Goal: Task Accomplishment & Management: Complete application form

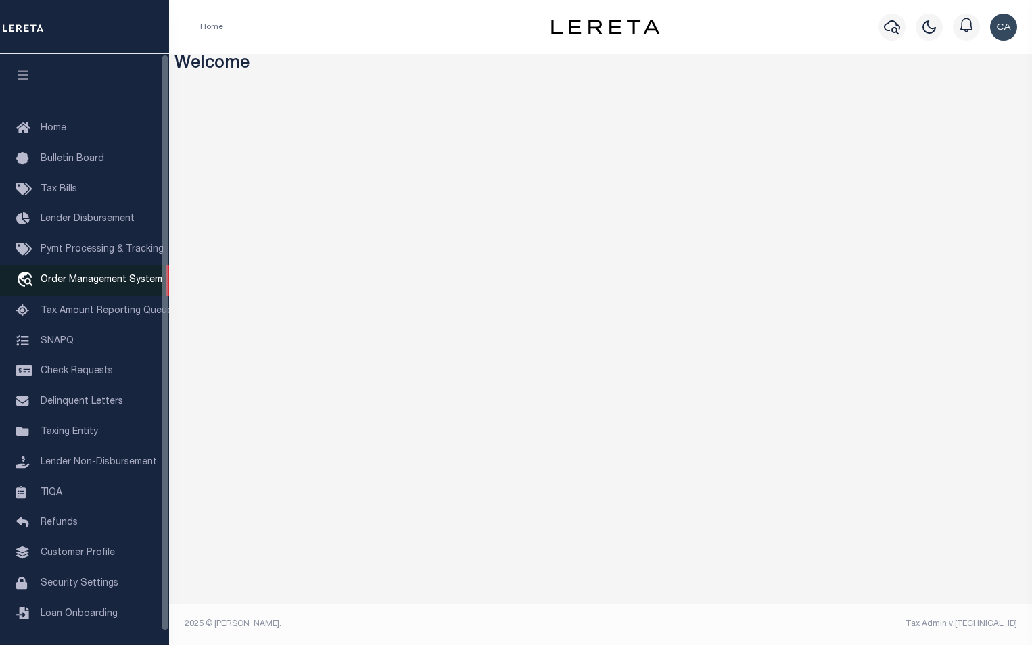
click at [91, 285] on span "Order Management System" at bounding box center [102, 279] width 122 height 9
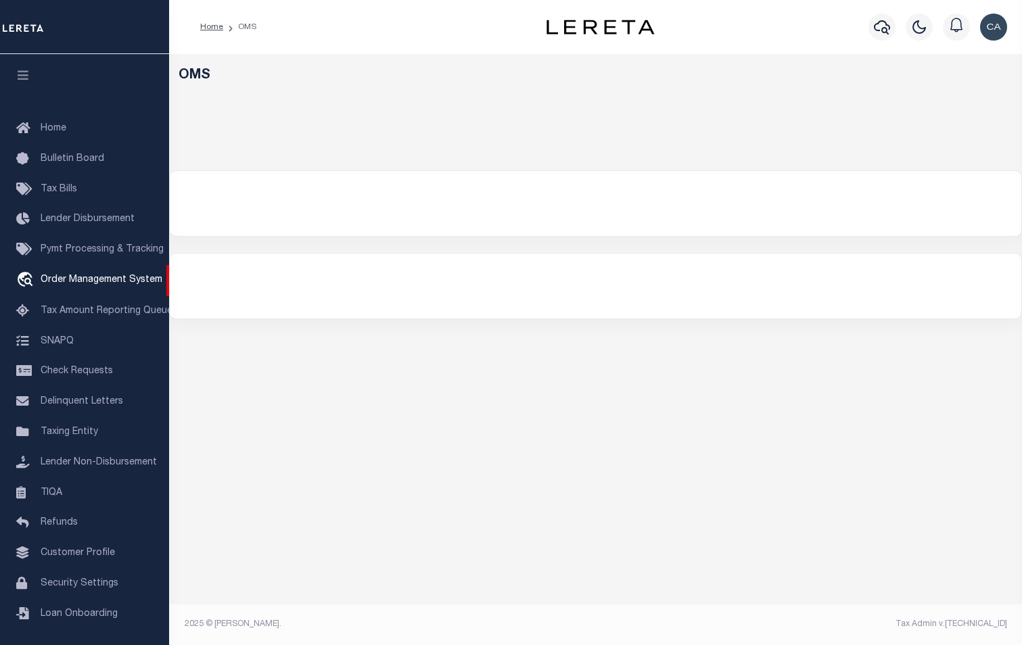
select select "200"
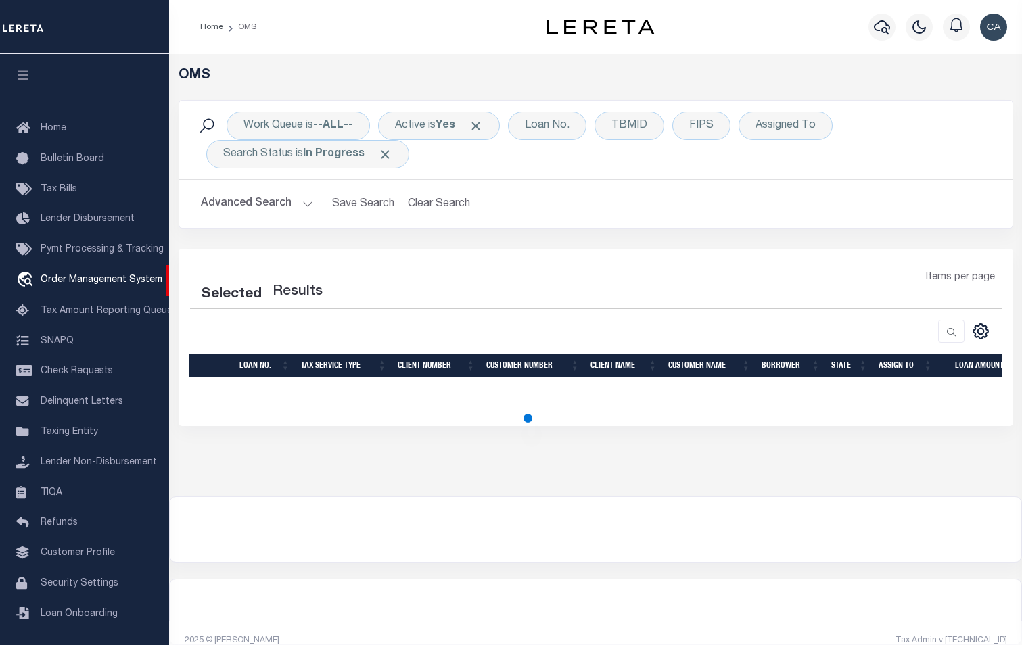
select select "200"
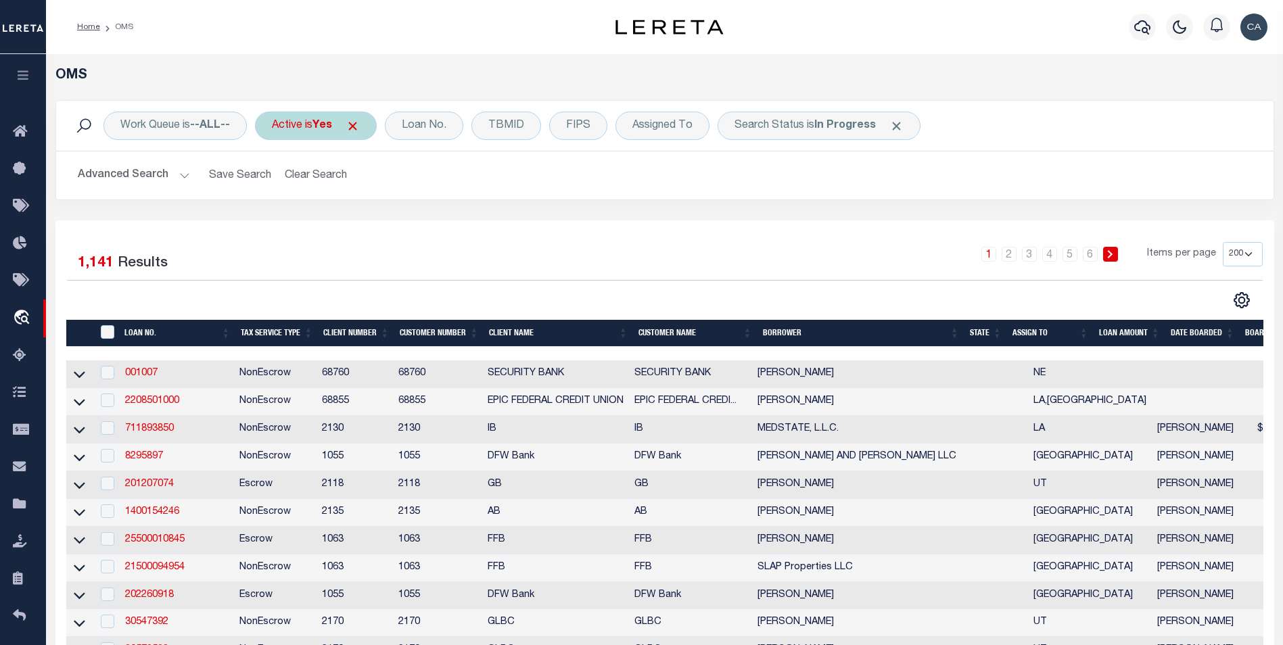
click at [358, 125] on span "Click to Remove" at bounding box center [353, 126] width 14 height 14
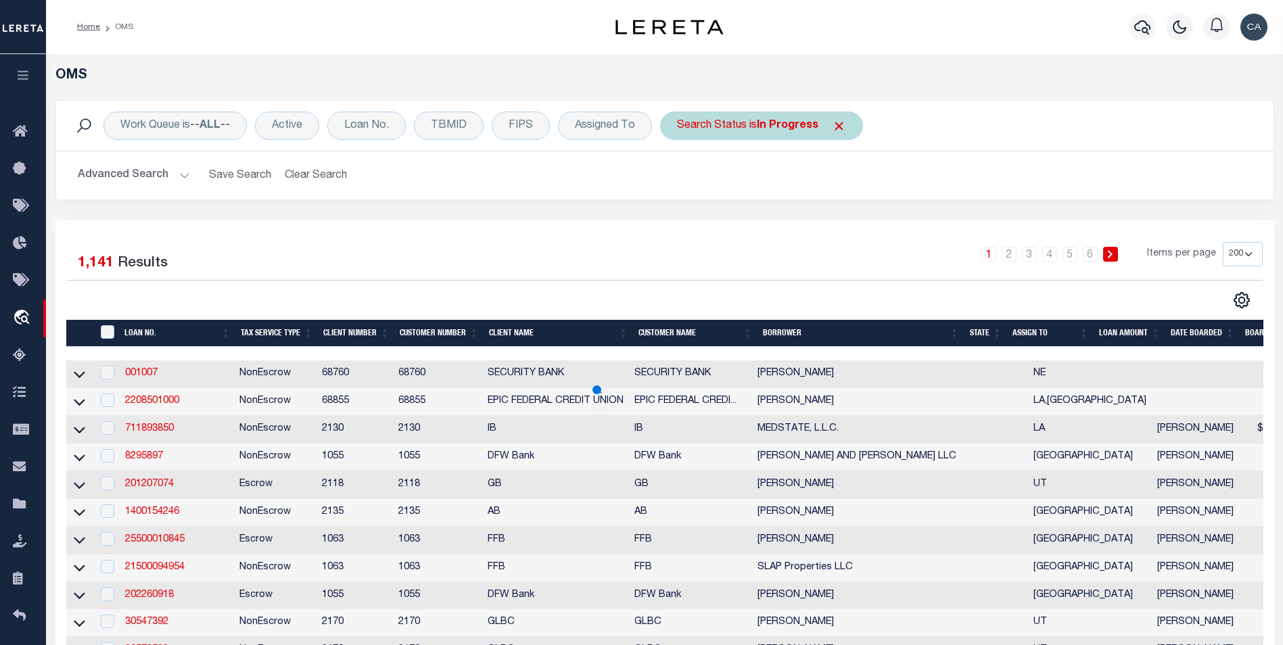
click at [835, 123] on span "Click to Remove" at bounding box center [839, 126] width 14 height 14
click at [335, 114] on div "Loan No." at bounding box center [366, 126] width 78 height 28
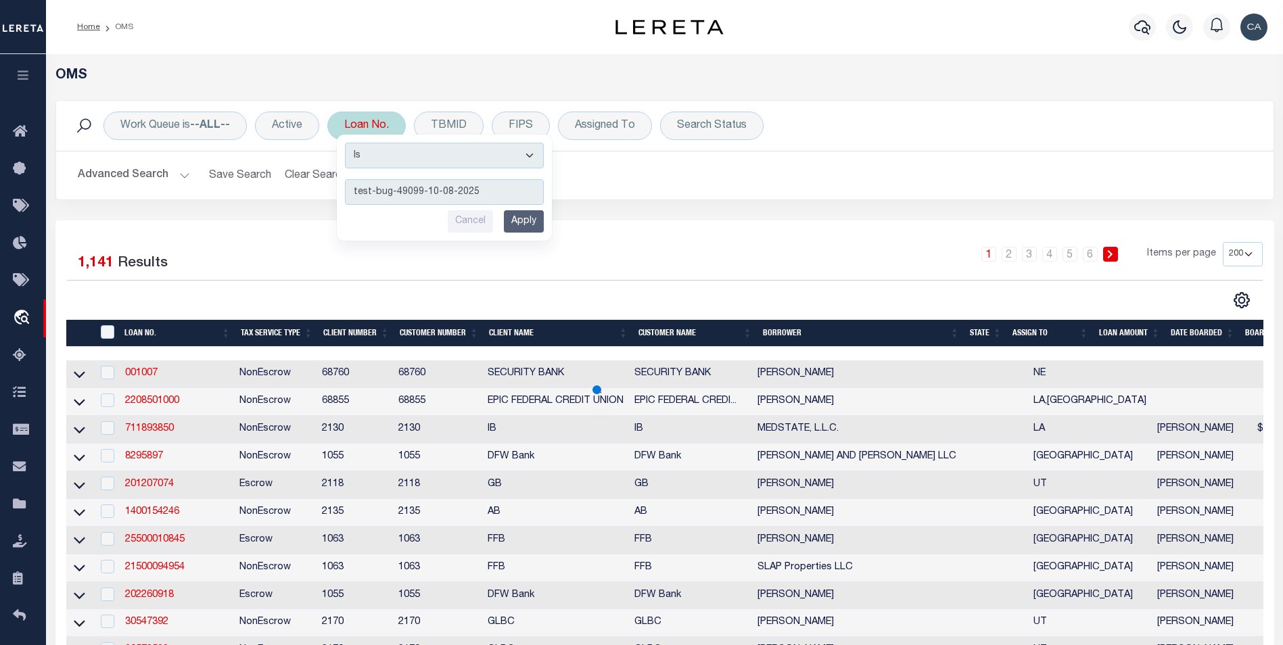
type input "test-bug-49099-10-08-2025"
click at [538, 222] on input "Apply" at bounding box center [524, 221] width 40 height 22
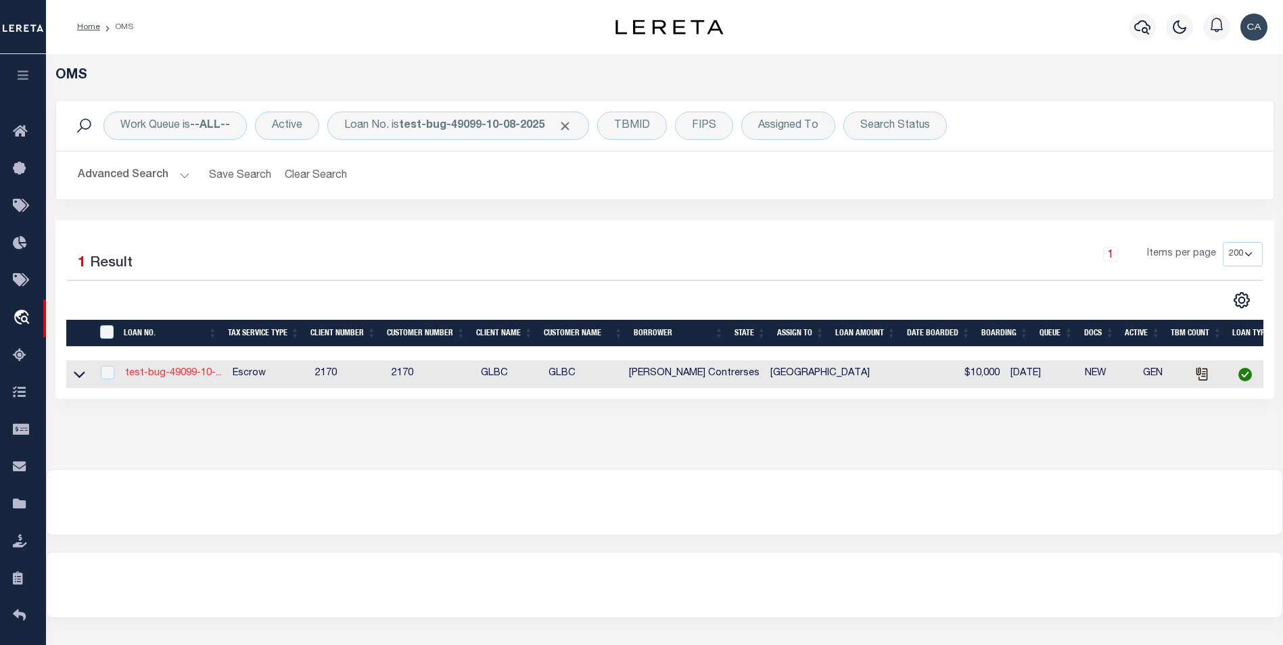
click at [181, 374] on link "test-bug-49099-10-..." at bounding box center [173, 372] width 97 height 9
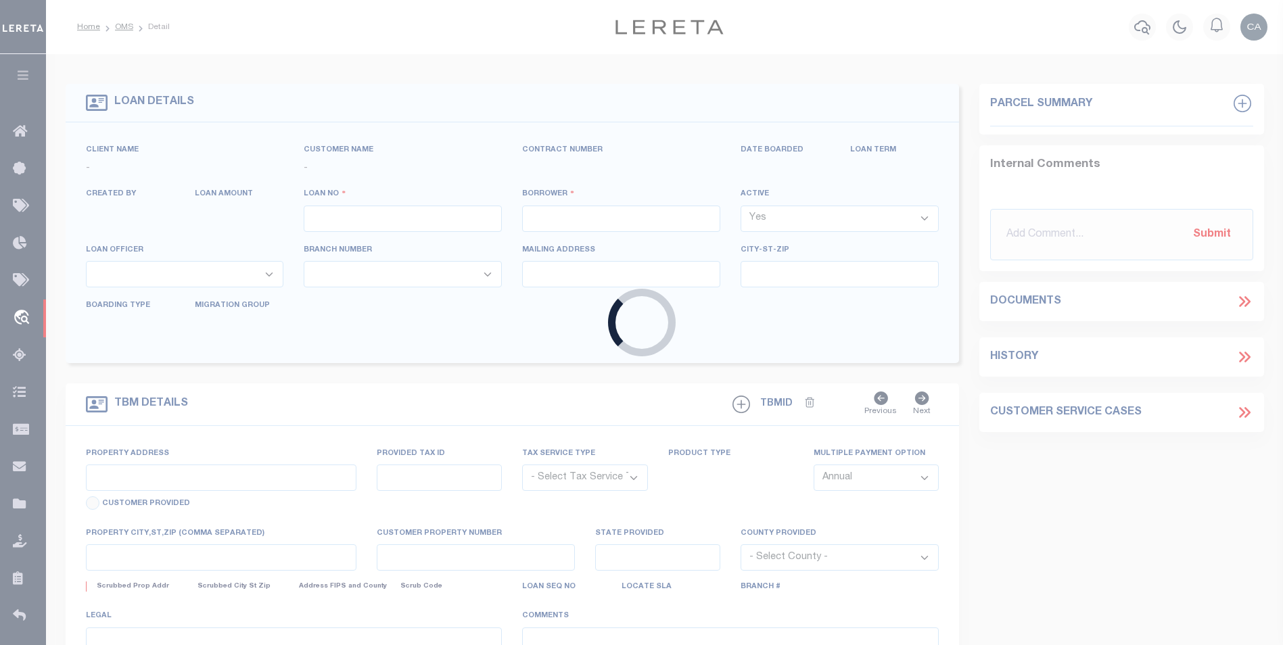
type input "test-bug-49099-10-08-2025"
type input "Carlos R. Contrerses"
select select
type input "209 [PERSON_NAME] LN"
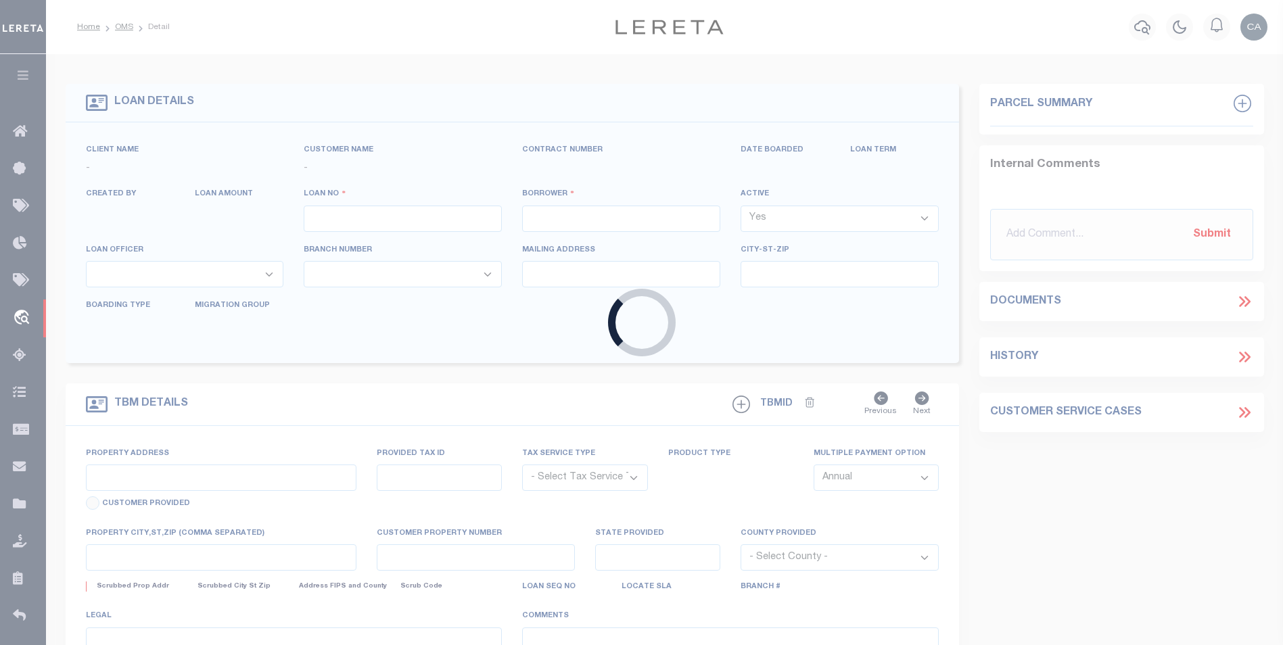
type input "[PERSON_NAME] [GEOGRAPHIC_DATA] 75757-9714"
type input "10/07/2025"
select select "10"
select select "Escrow"
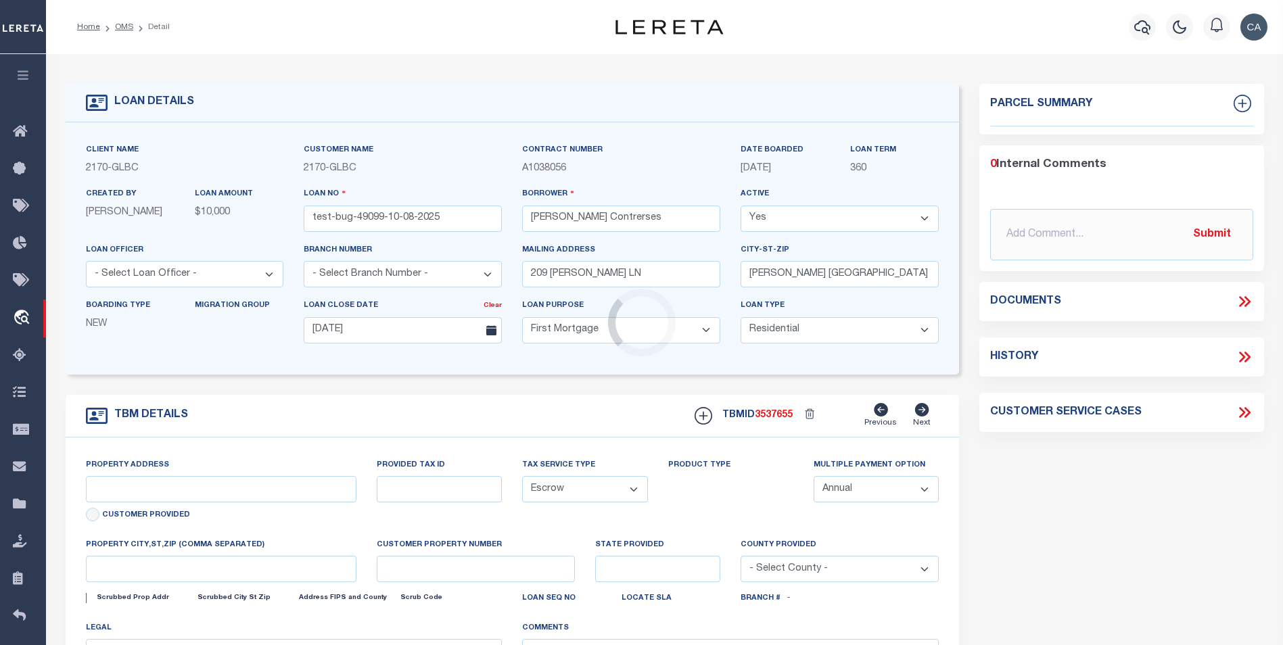
type input "209 [PERSON_NAME] LN"
type input "1302"
select select
type input "[PERSON_NAME] [GEOGRAPHIC_DATA] 75757-9714"
type input "QA-CNUMBER-102134"
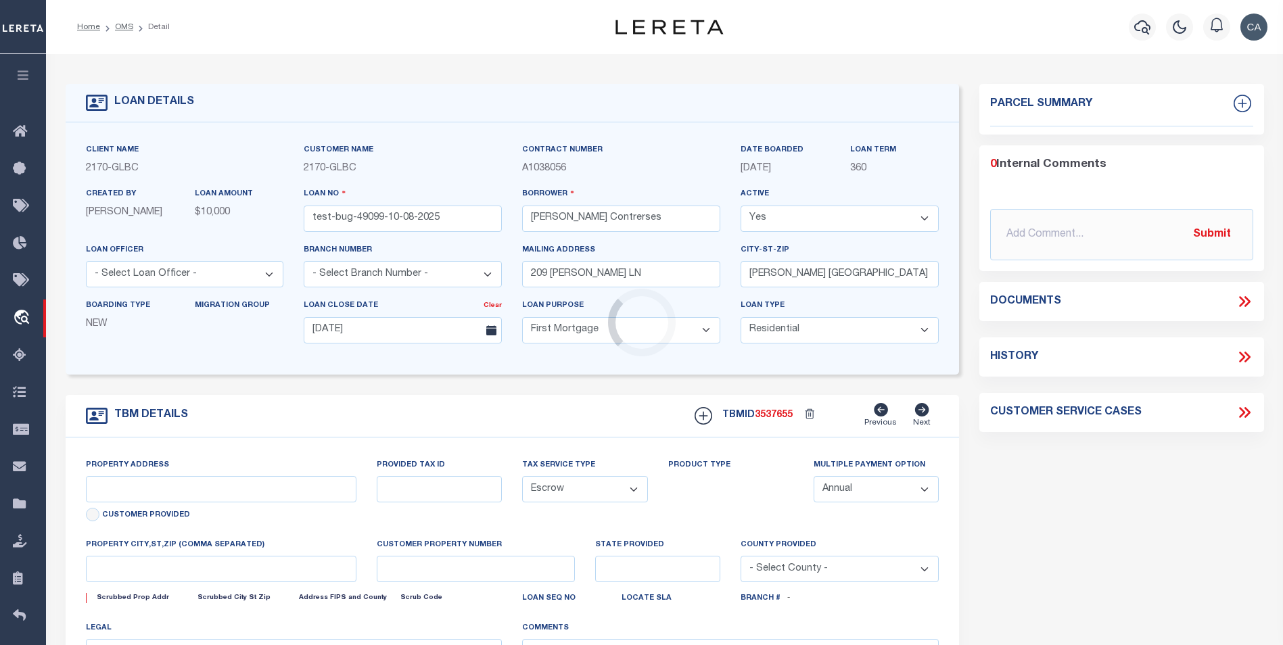
type input "[GEOGRAPHIC_DATA]"
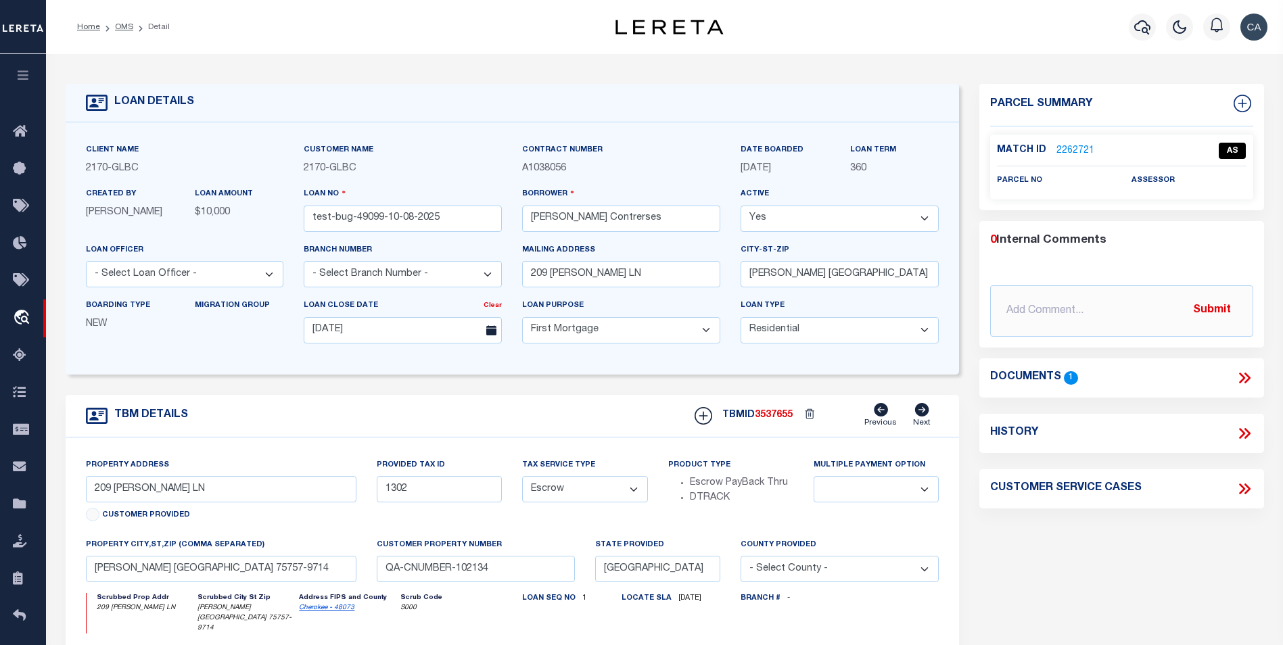
click at [1021, 376] on icon at bounding box center [1242, 378] width 6 height 11
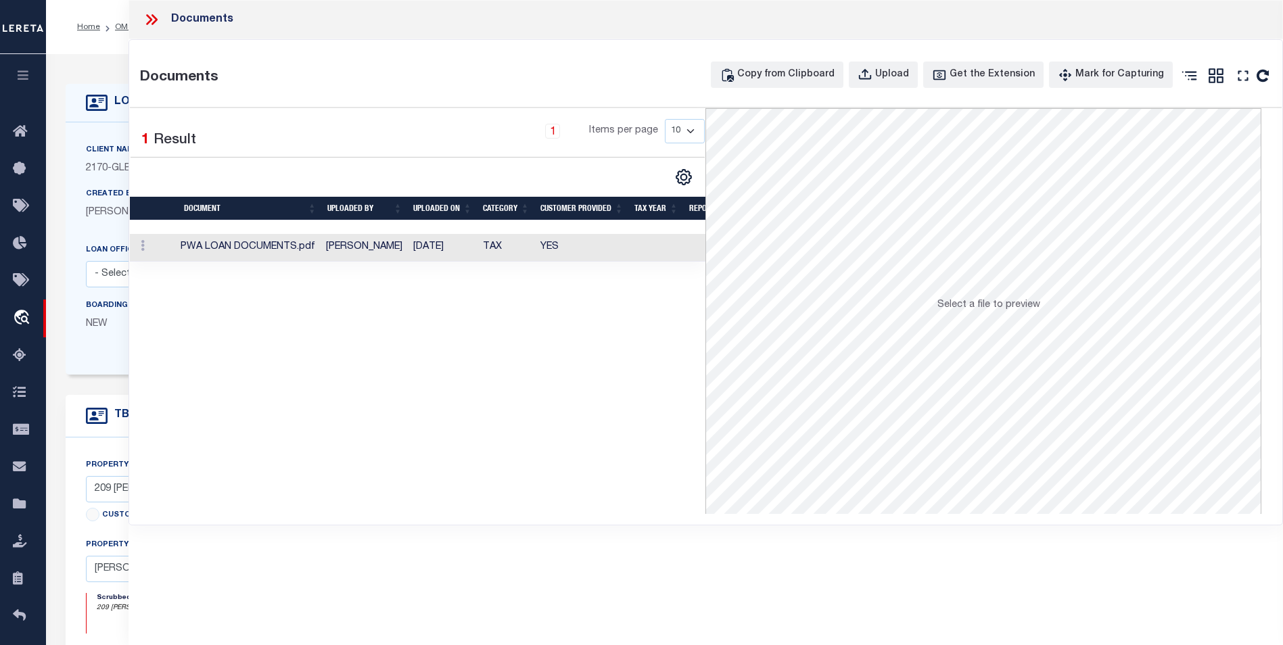
click at [249, 254] on td "PWA LOAN DOCUMENTS.pdf" at bounding box center [247, 248] width 145 height 28
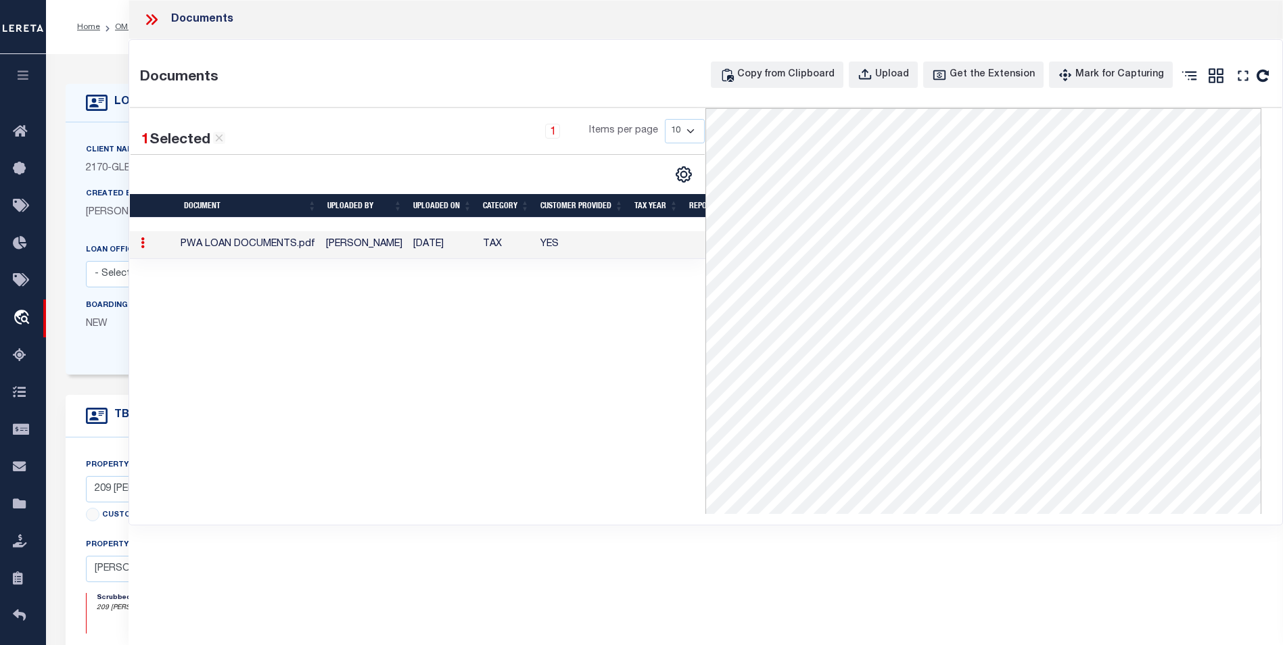
click at [266, 424] on div "1 Selected 1 Result 1 Items per page 10 25 50 100" at bounding box center [418, 311] width 576 height 406
click at [531, 493] on div "1 Selected 1 Result 1 Items per page 10 25 50 100" at bounding box center [418, 311] width 576 height 406
click at [151, 19] on icon at bounding box center [149, 19] width 6 height 11
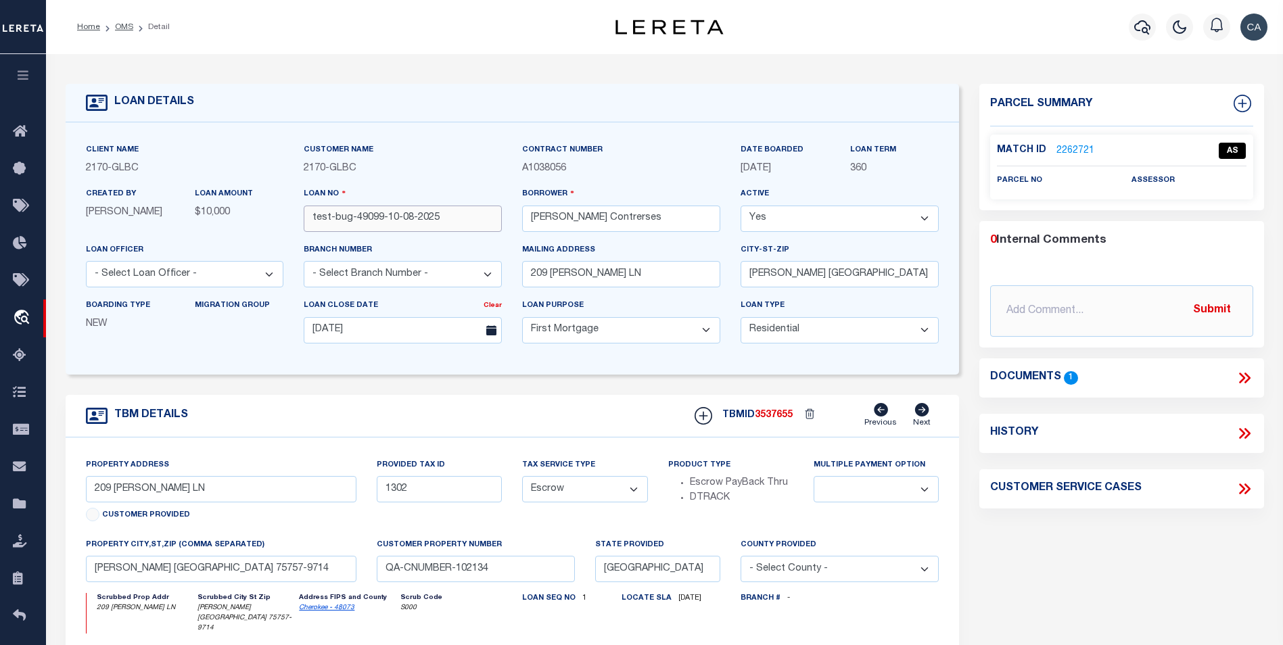
click at [439, 220] on input "test-bug-49099-10-08-2025" at bounding box center [403, 219] width 198 height 26
click at [781, 416] on span "3537655" at bounding box center [774, 414] width 38 height 9
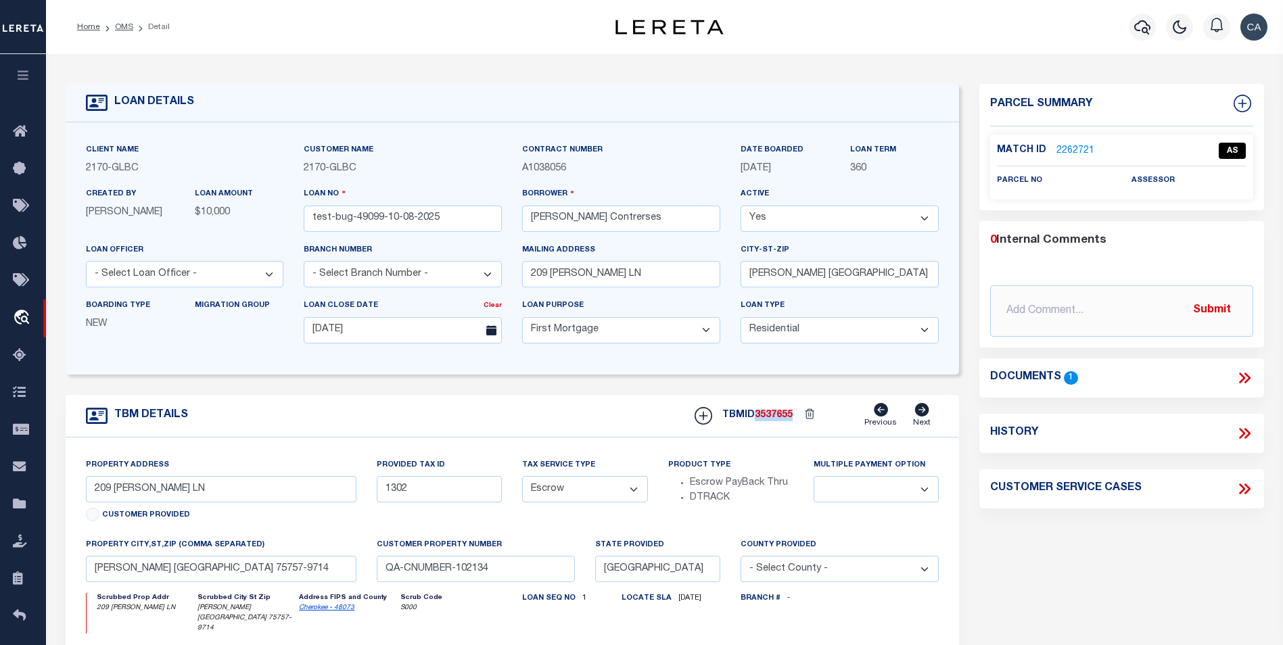
copy span "3537655"
click at [461, 390] on form "LOAN DETAILS Client Name 2170 - GLBC 2170 -" at bounding box center [513, 463] width 894 height 759
click at [24, 320] on icon "travel_explore" at bounding box center [24, 319] width 22 height 18
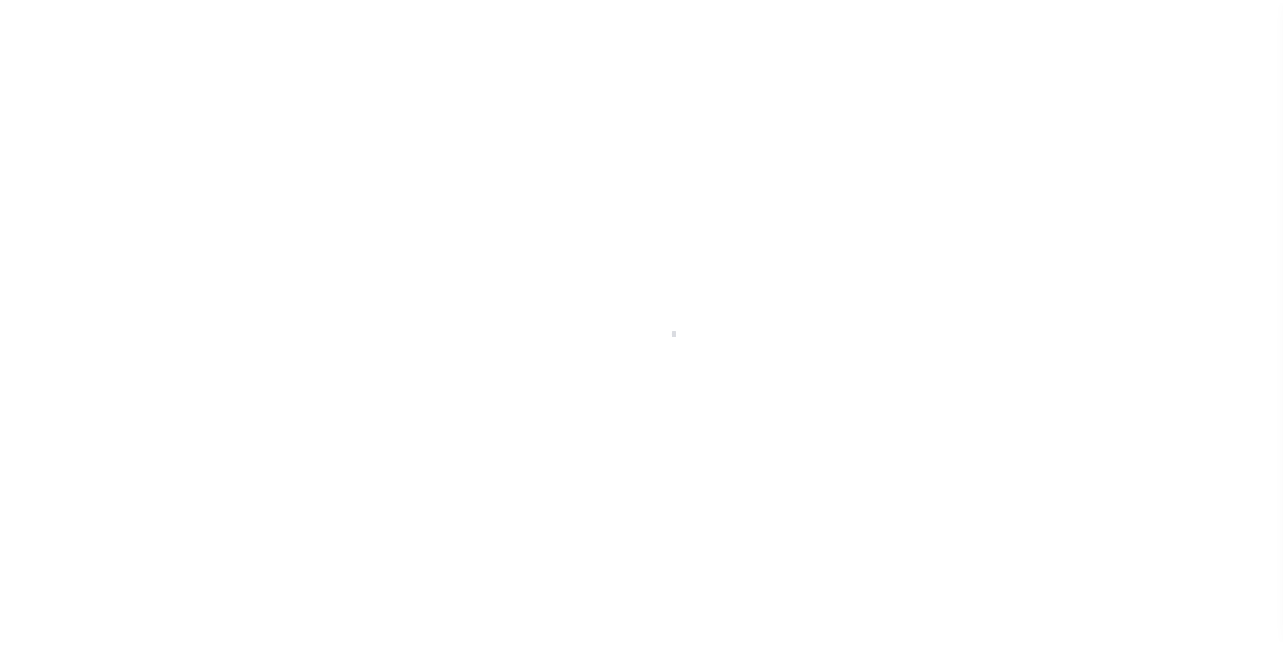
scroll to position [14, 0]
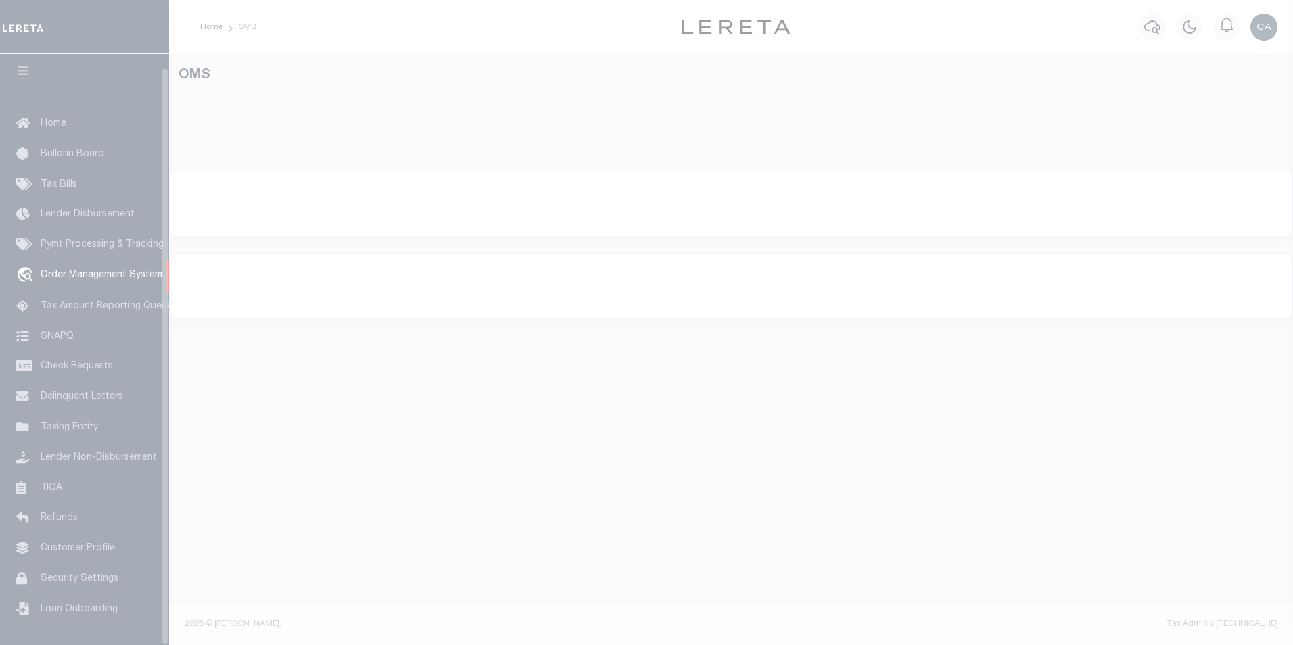
select select "200"
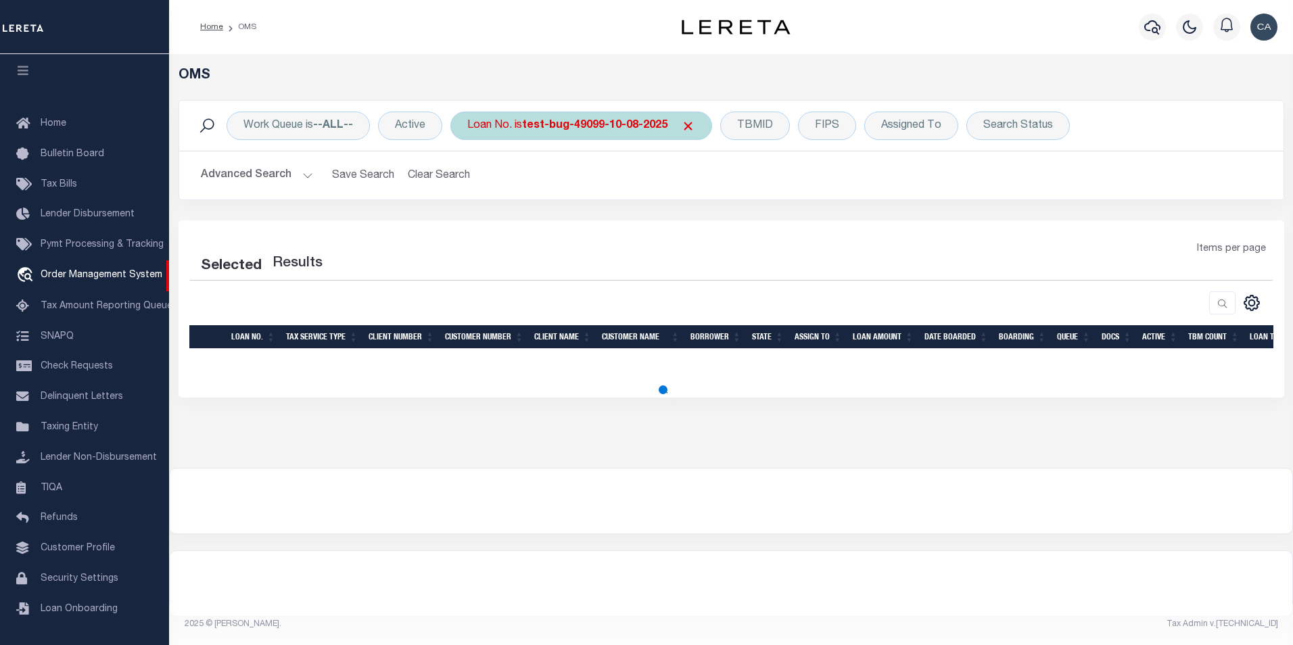
click at [546, 125] on b "test-bug-49099-10-08-2025" at bounding box center [594, 125] width 145 height 11
select select "200"
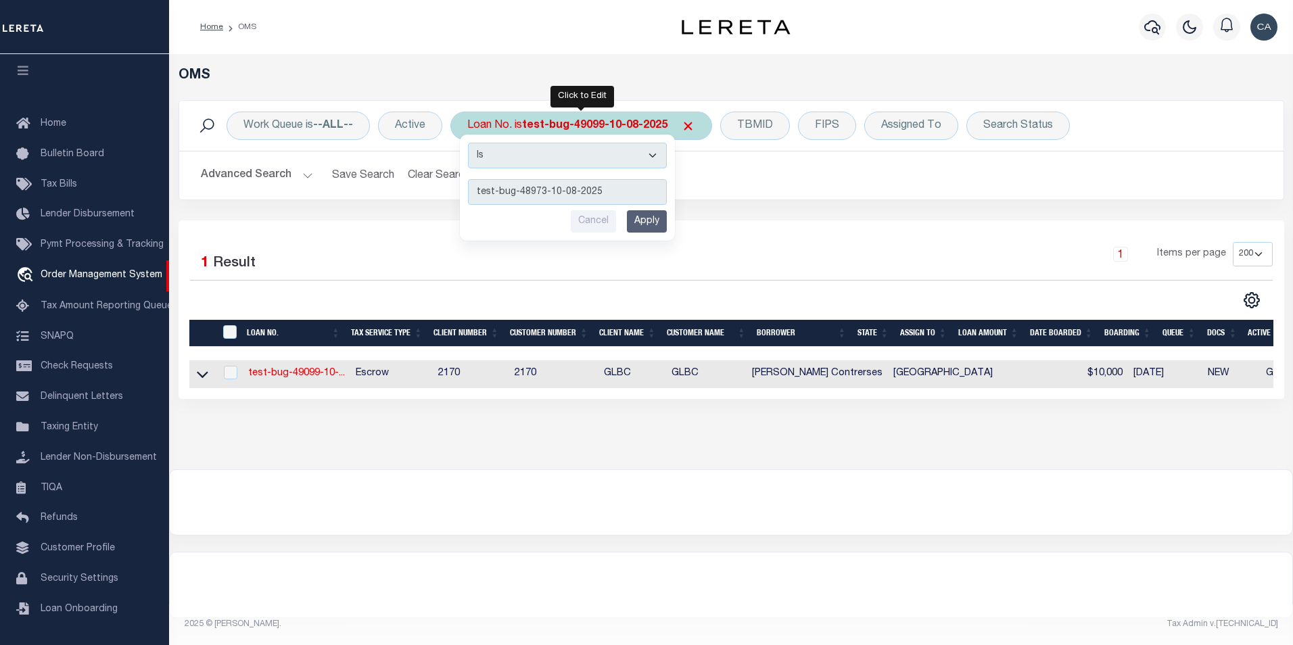
type input "test-bug-48973-10-08-2025"
click at [627, 217] on div "Cancel Apply" at bounding box center [567, 221] width 199 height 22
click at [644, 220] on input "Apply" at bounding box center [647, 221] width 40 height 22
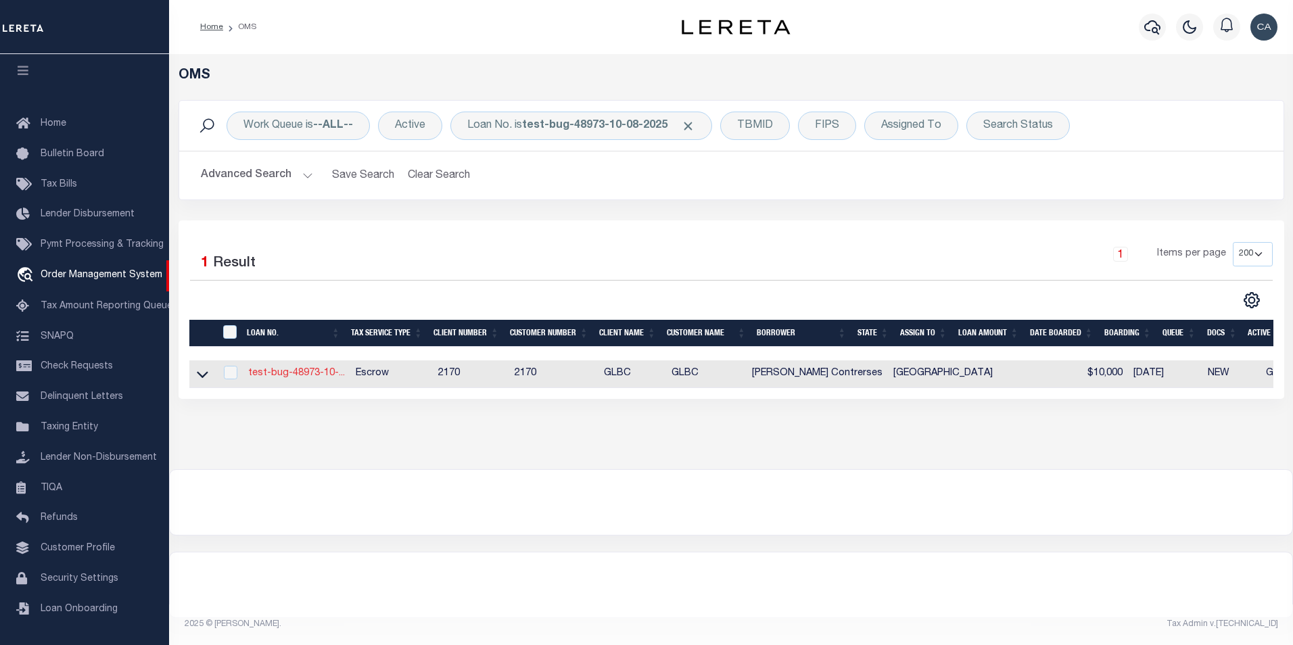
click at [294, 375] on link "test-bug-48973-10-..." at bounding box center [296, 372] width 97 height 9
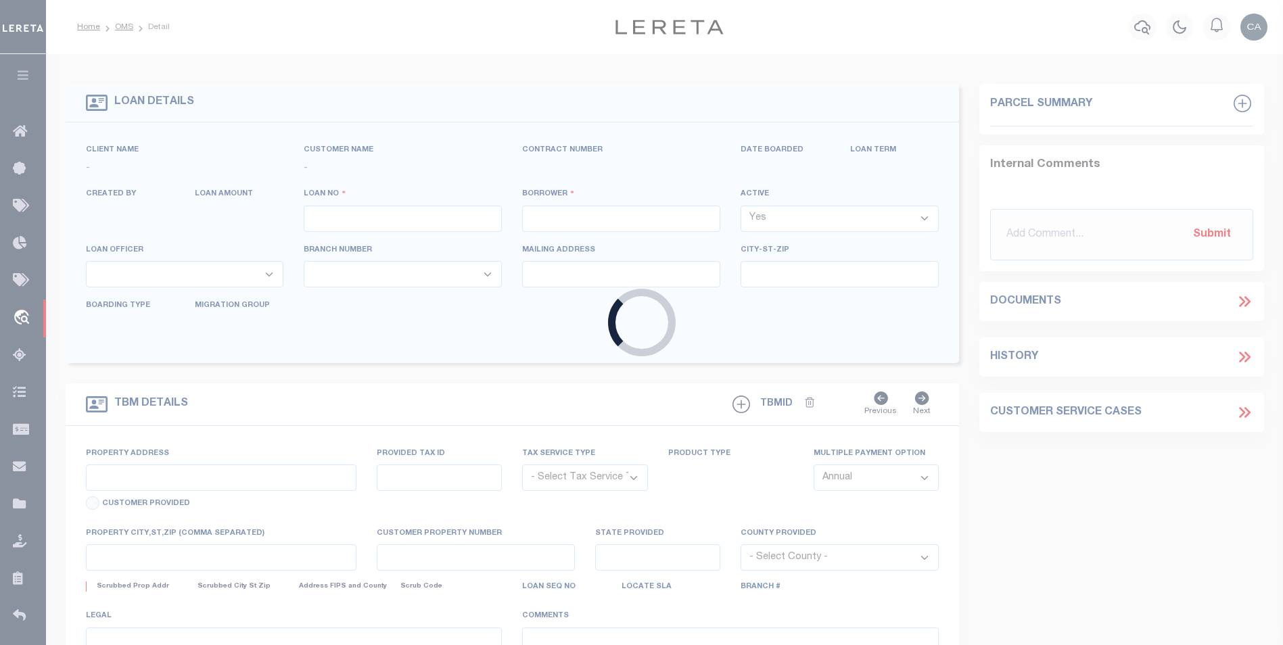
type input "test-bug-48973-10-08-2025"
type input "Carlos R. Contrerses"
select select "False"
select select
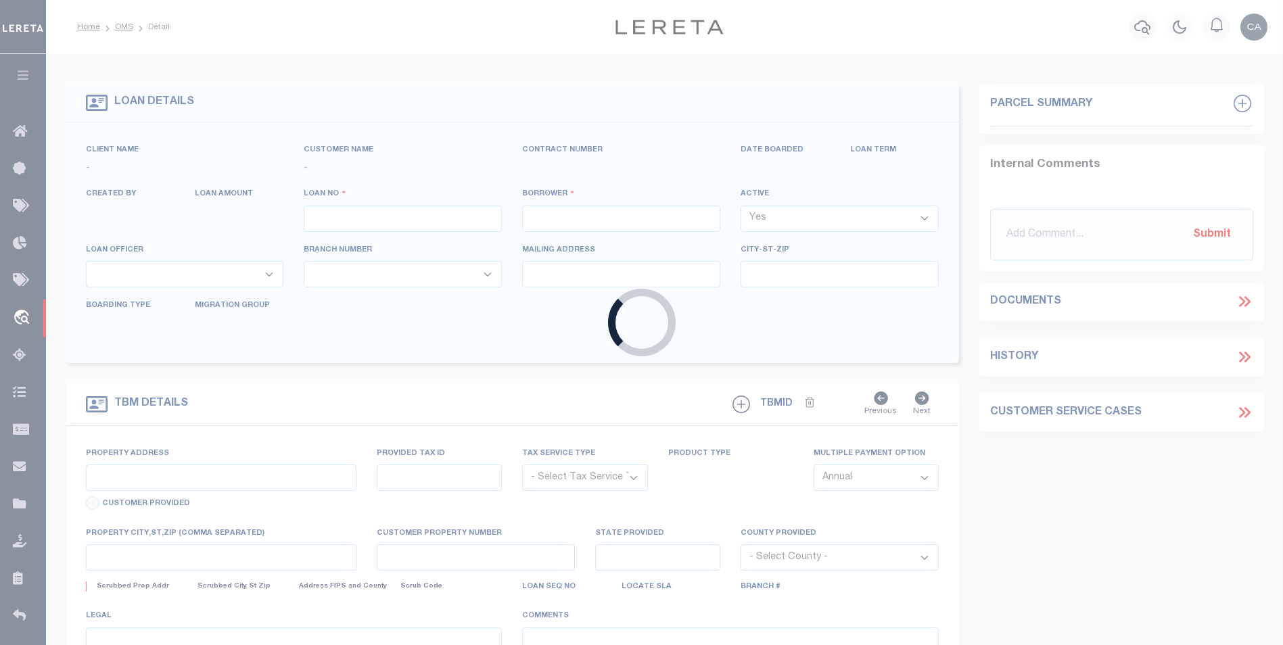
type input "209 [PERSON_NAME] LN"
type input "[PERSON_NAME] [GEOGRAPHIC_DATA] 75757-9714"
type input "10/07/2025"
select select "10"
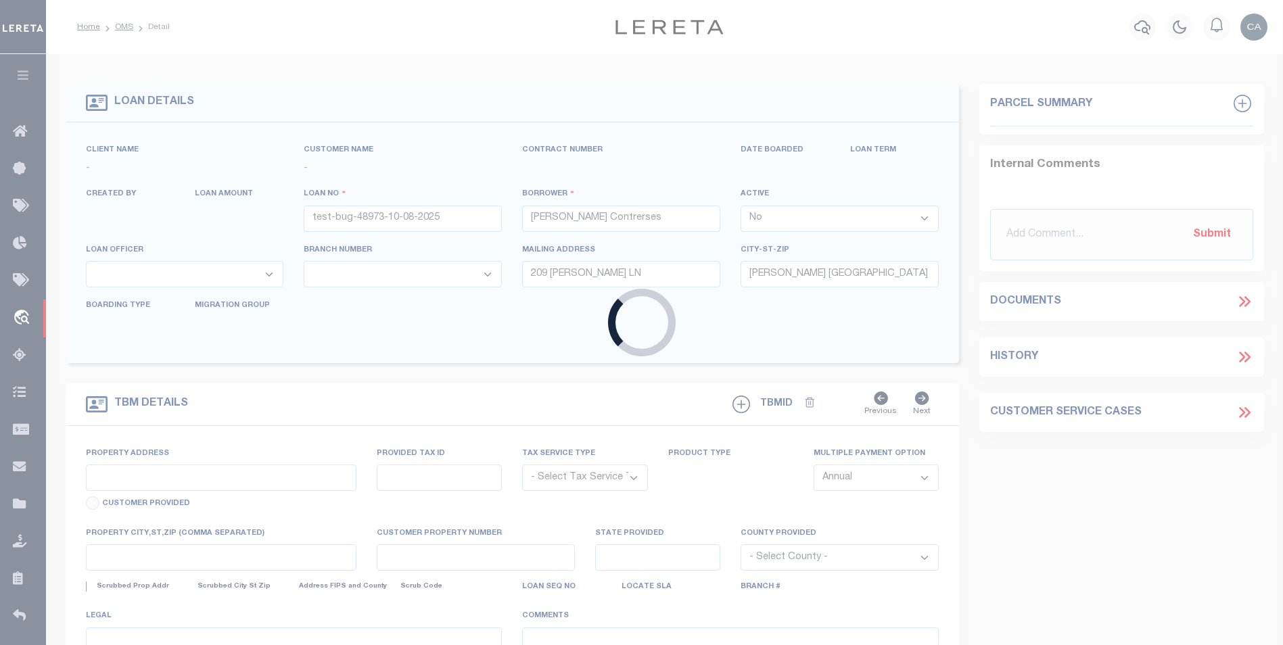
select select "Escrow"
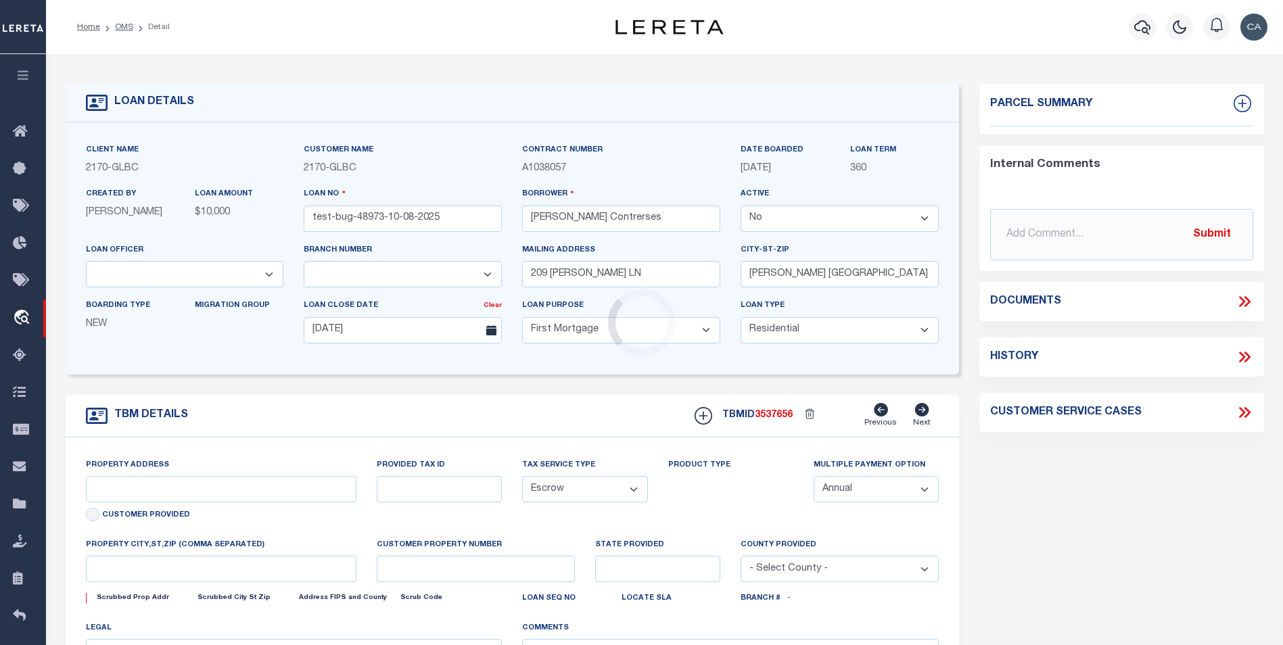
type input "209 [PERSON_NAME] LN"
type input "1302"
select select
type input "[PERSON_NAME] [GEOGRAPHIC_DATA] 75757-9714"
type input "QA-CNUMBER-102134"
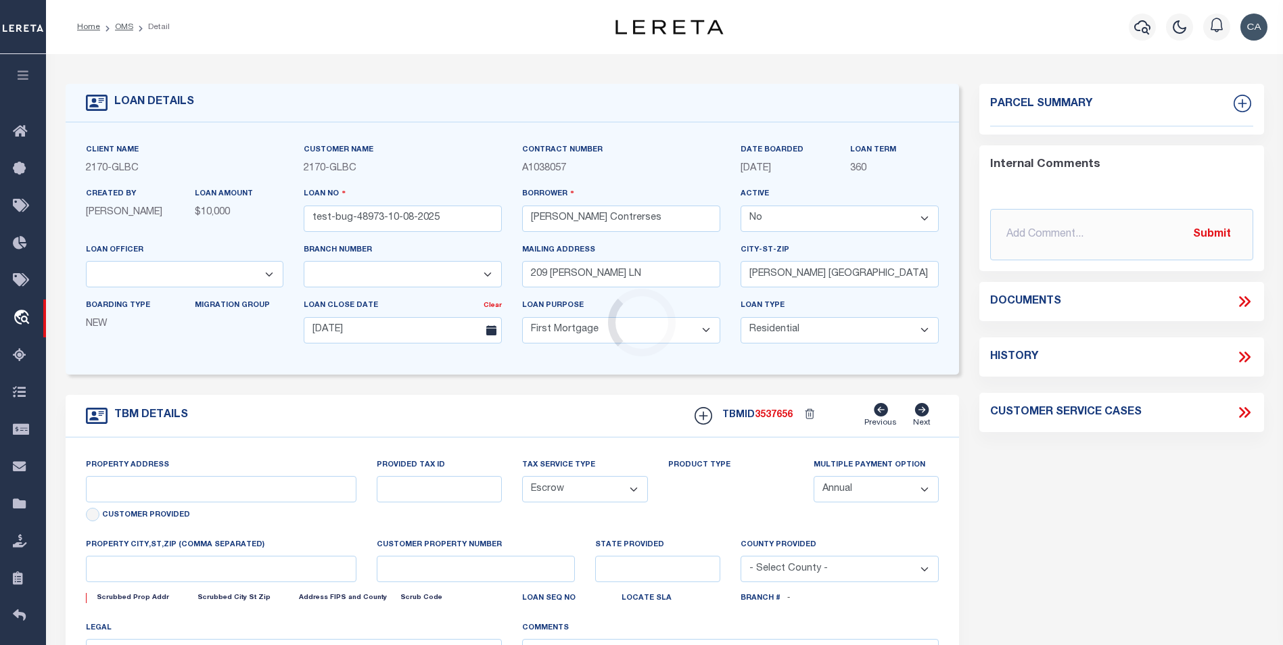
type input "[GEOGRAPHIC_DATA]"
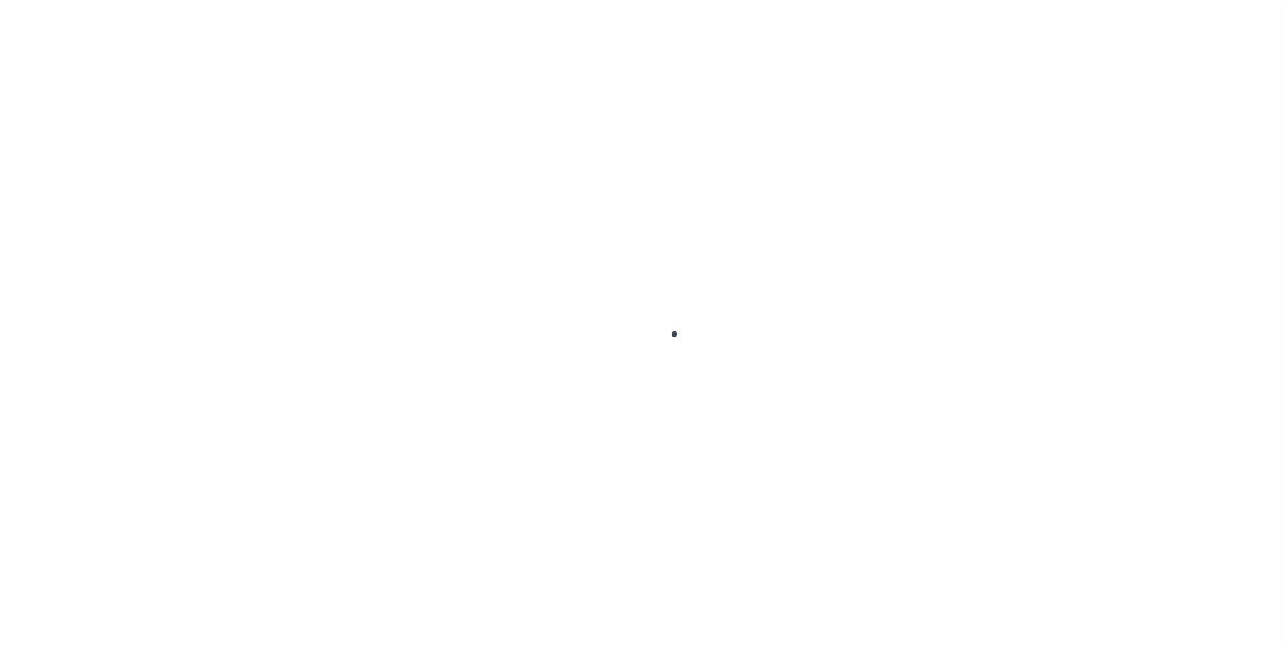
type input "test-bug-48973-10-08-2025"
type input "[PERSON_NAME] Contrerses"
select select
type input "209 [PERSON_NAME] LN"
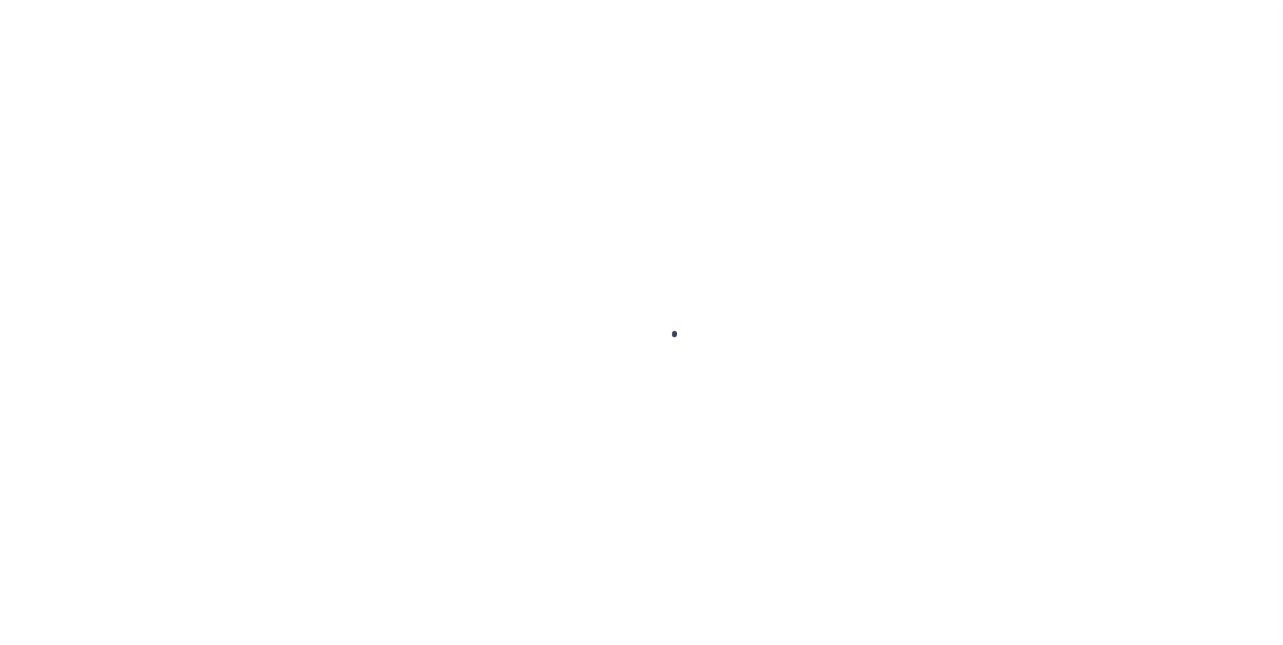
type input "[PERSON_NAME] [GEOGRAPHIC_DATA] 75757-9714"
type input "[DATE]"
select select "10"
select select "Escrow"
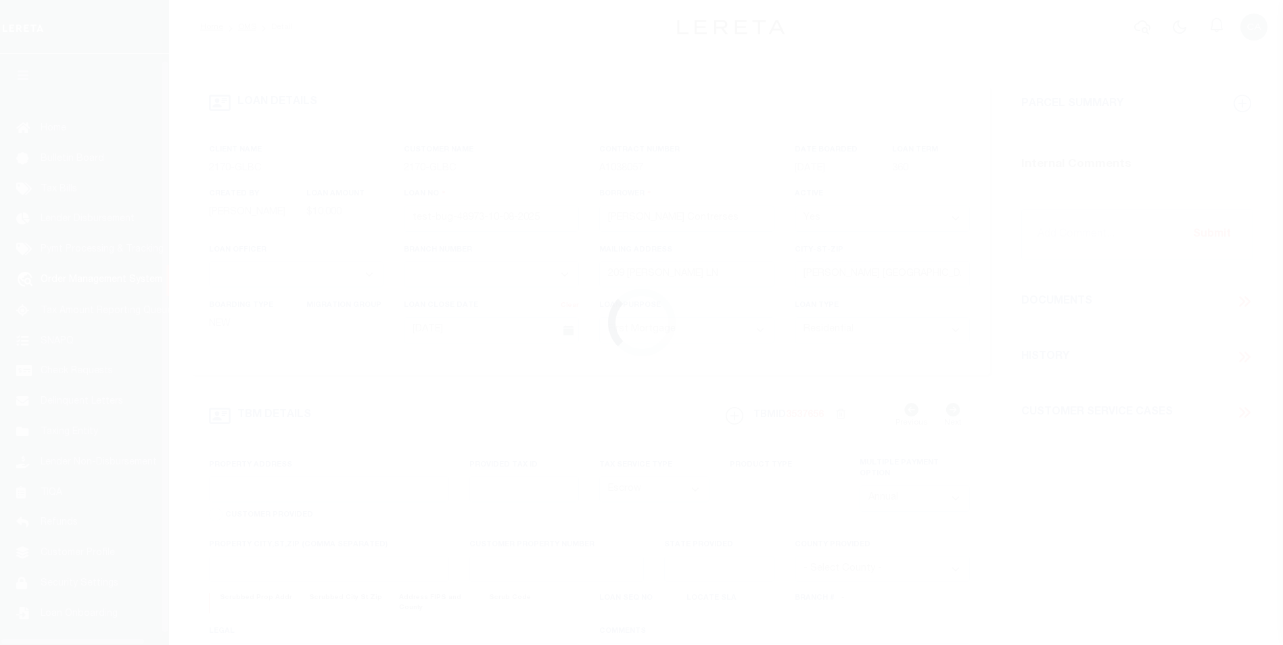
type input "209 [PERSON_NAME] LN"
type input "1302"
select select
type input "[PERSON_NAME] [GEOGRAPHIC_DATA] 75757-9714"
type input "QA-CNUMBER-102134"
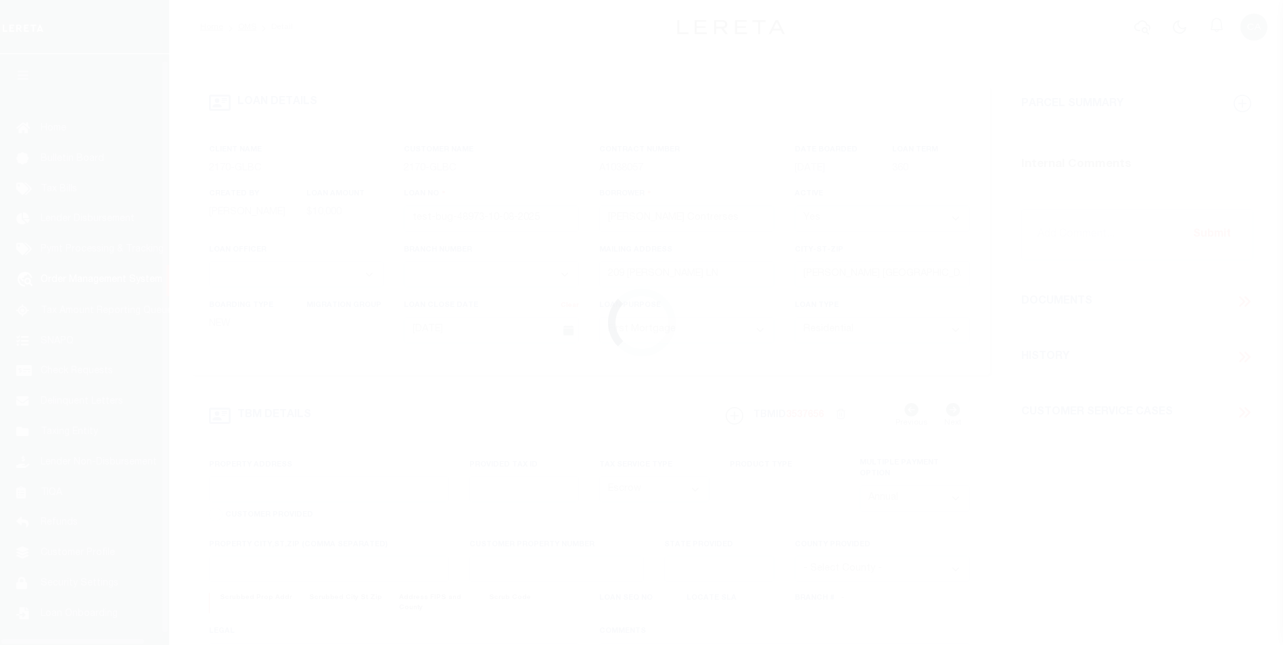
type input "[GEOGRAPHIC_DATA]"
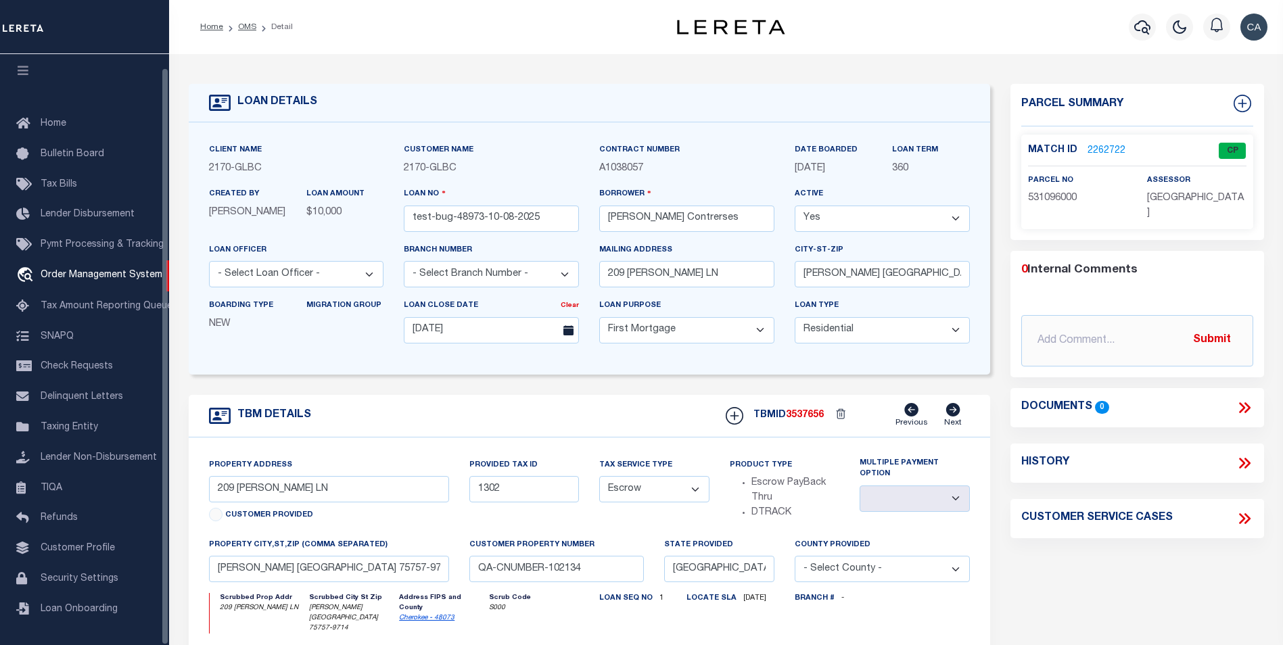
click at [911, 218] on select "Yes No" at bounding box center [881, 219] width 175 height 26
drag, startPoint x: 1221, startPoint y: 147, endPoint x: 1249, endPoint y: 172, distance: 37.8
click at [1258, 152] on div "Match ID 2262722 CP parcel no" at bounding box center [1137, 182] width 254 height 95
click at [1243, 195] on span "[GEOGRAPHIC_DATA]" at bounding box center [1195, 205] width 97 height 24
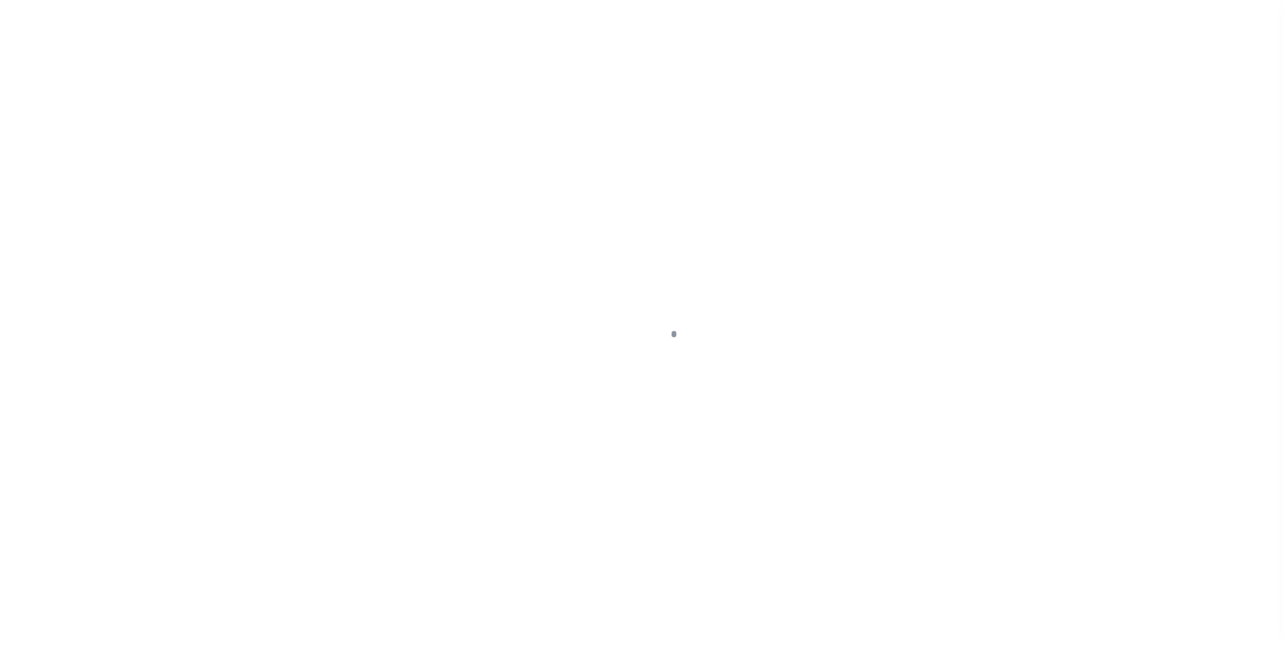
scroll to position [14, 0]
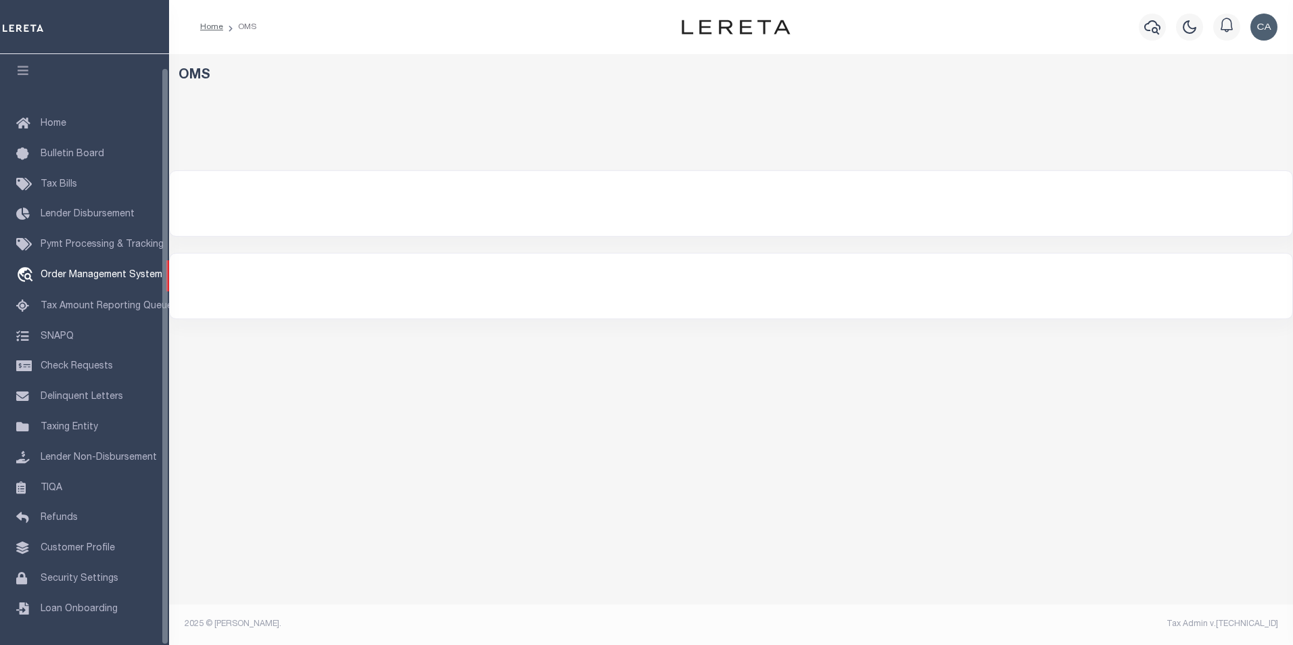
select select "200"
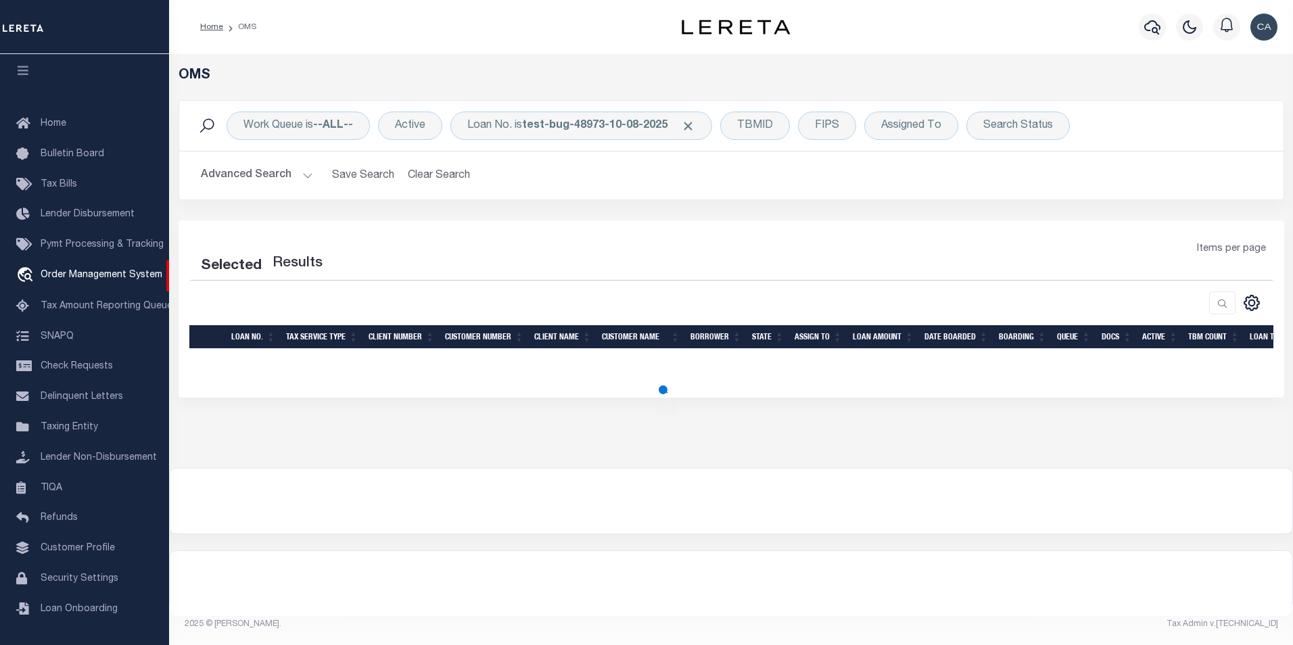
select select "200"
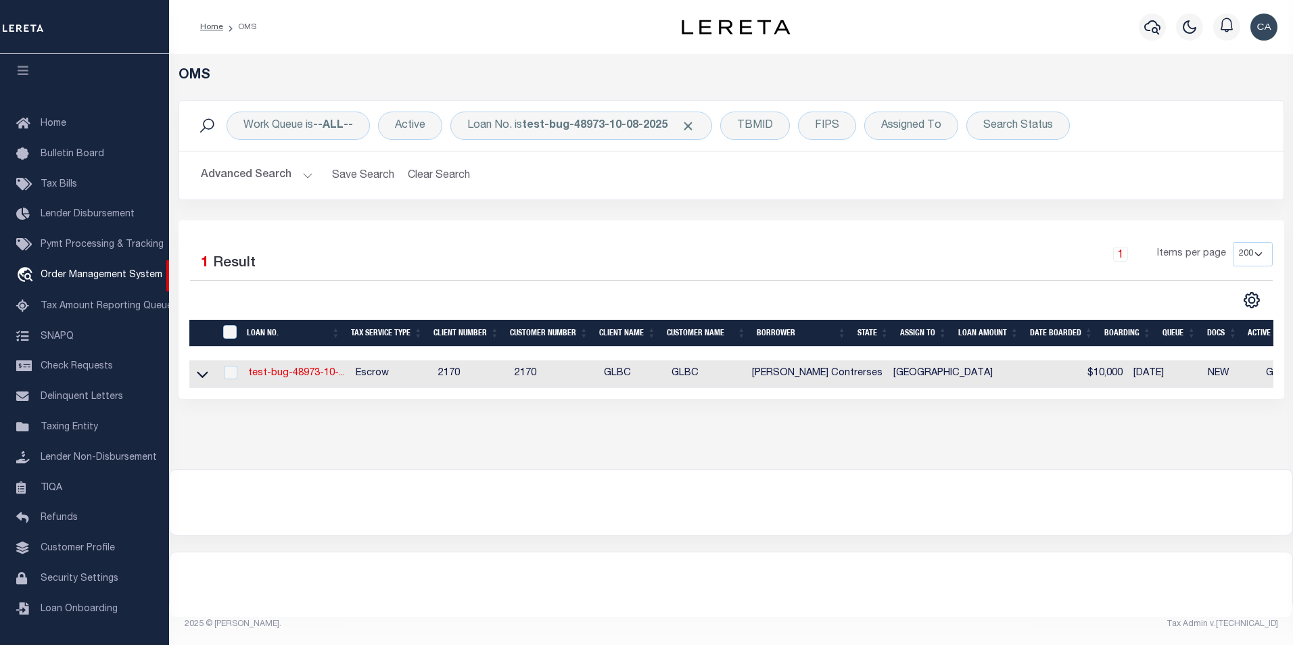
click at [325, 366] on td "test-bug-48973-10-..." at bounding box center [297, 374] width 108 height 28
checkbox input "true"
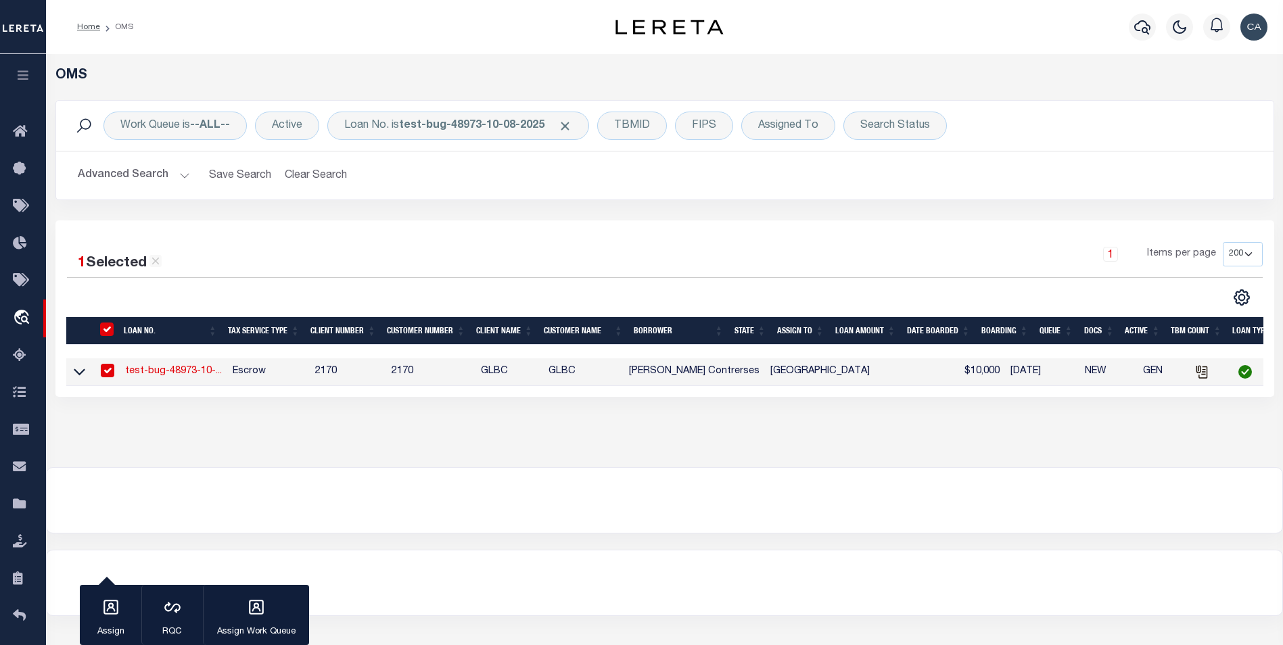
click at [189, 374] on link "test-bug-48973-10-..." at bounding box center [173, 370] width 97 height 9
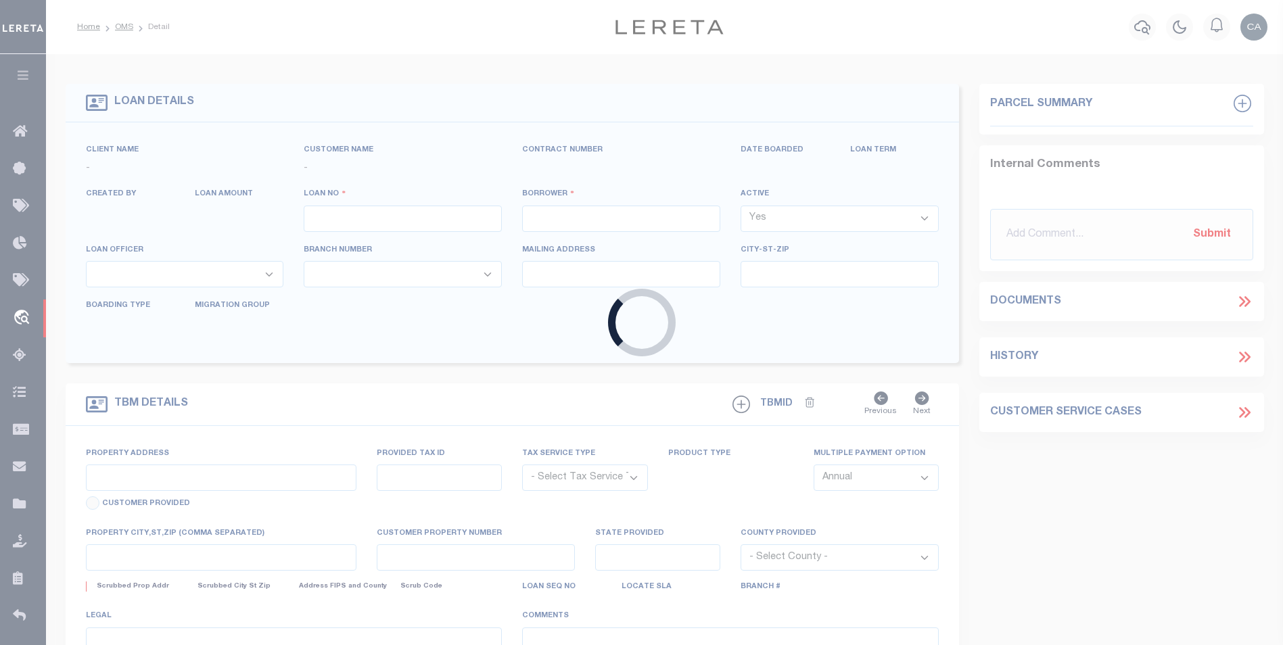
type input "test-bug-48973-10-08-2025"
type input "Carlos R. Contrerses"
select select
type input "209 [PERSON_NAME] LN"
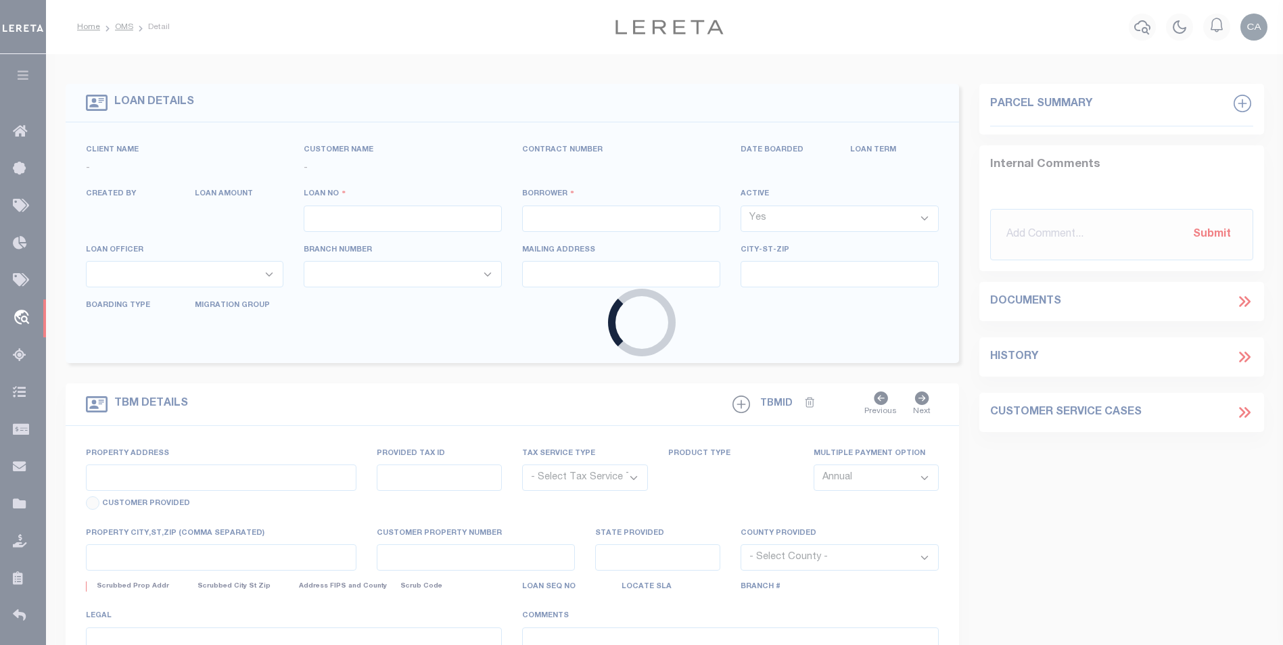
type input "[PERSON_NAME] [GEOGRAPHIC_DATA] 75757-9714"
type input "10/07/2025"
select select "10"
select select "Escrow"
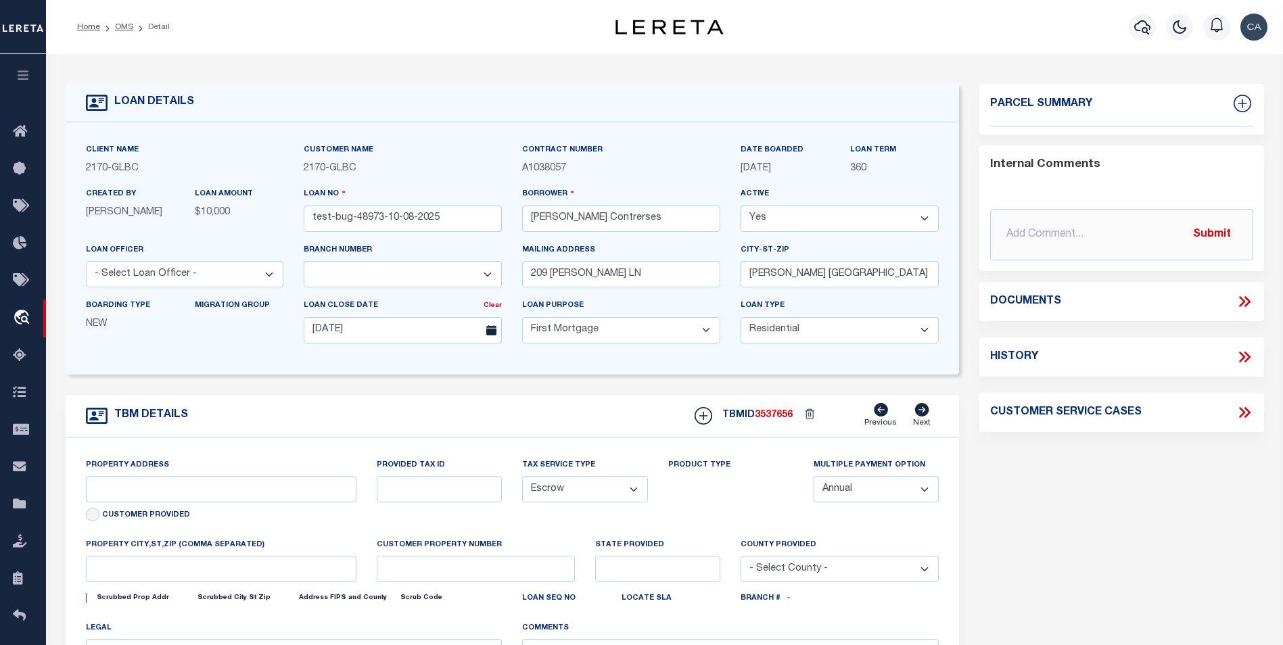
type input "209 [PERSON_NAME] LN"
type input "1302"
select select
type input "[PERSON_NAME] [GEOGRAPHIC_DATA] 75757-9714"
type input "QA-CNUMBER-102134"
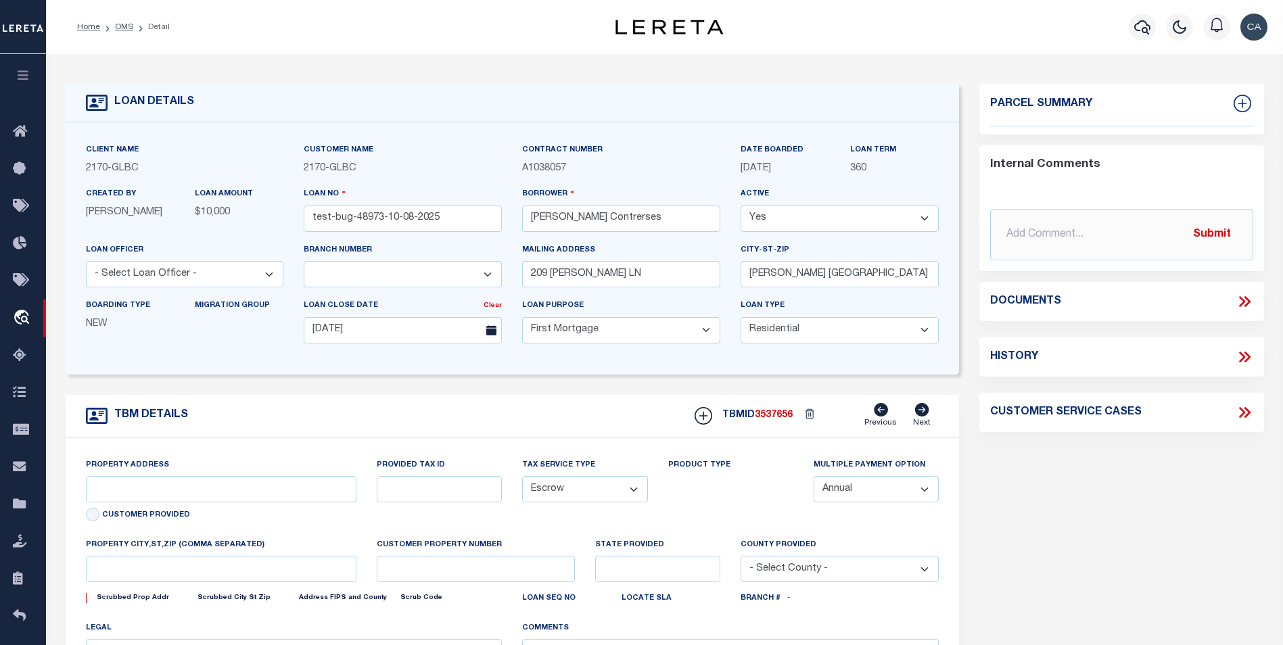
type input "[GEOGRAPHIC_DATA]"
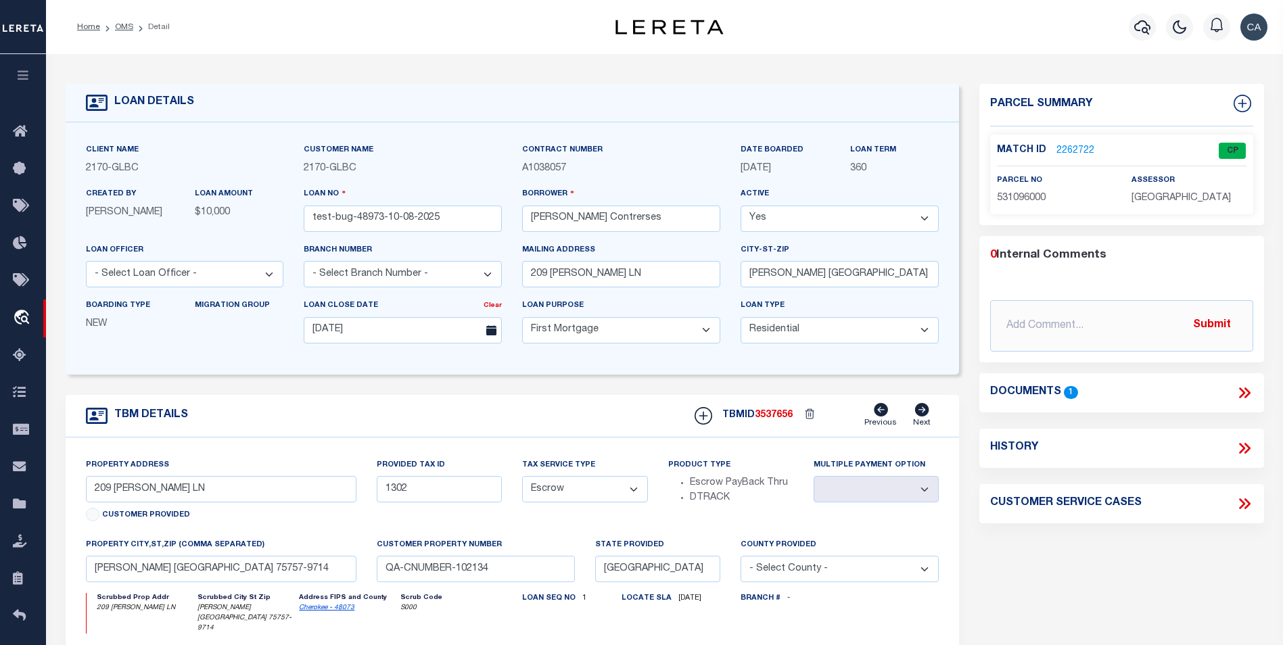
click at [1241, 387] on icon at bounding box center [1244, 393] width 18 height 18
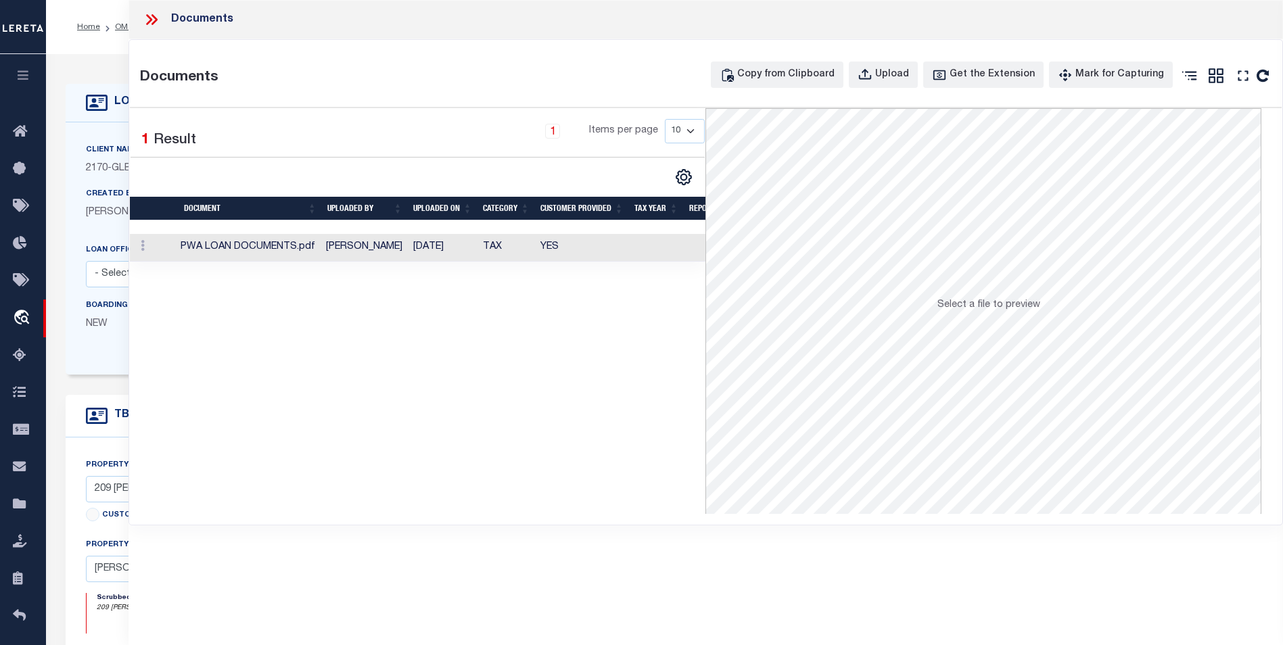
click at [360, 256] on td "[PERSON_NAME]" at bounding box center [363, 248] width 87 height 28
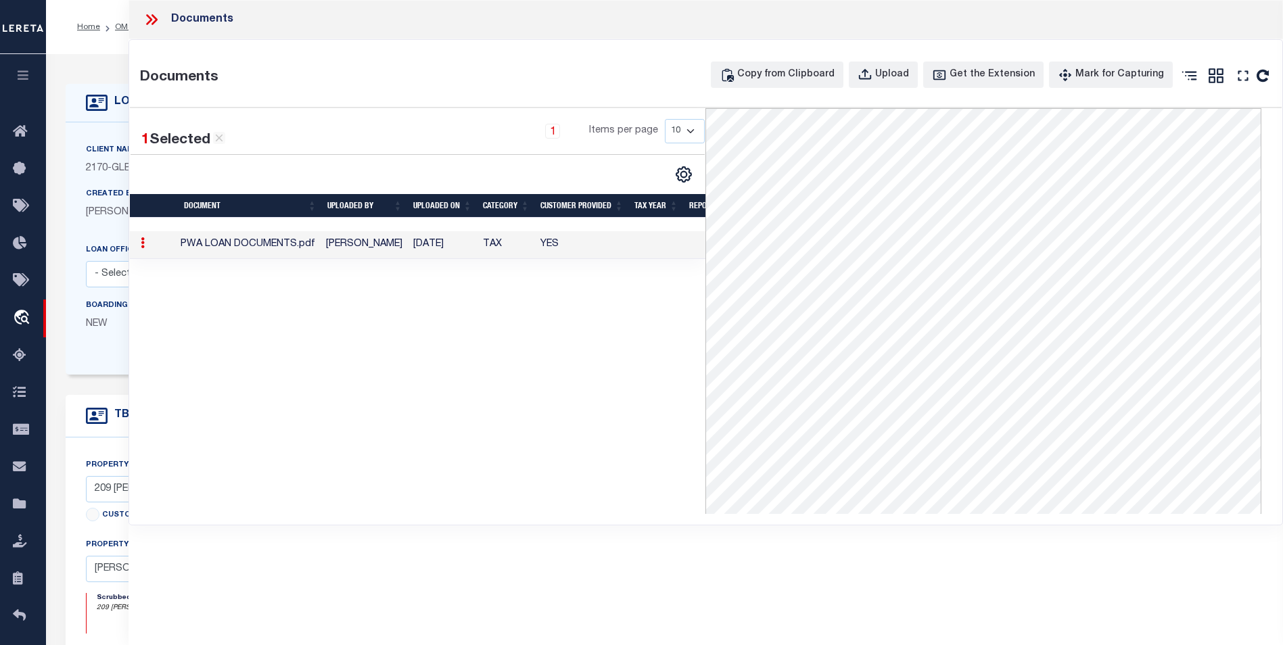
click at [150, 18] on icon at bounding box center [149, 19] width 6 height 11
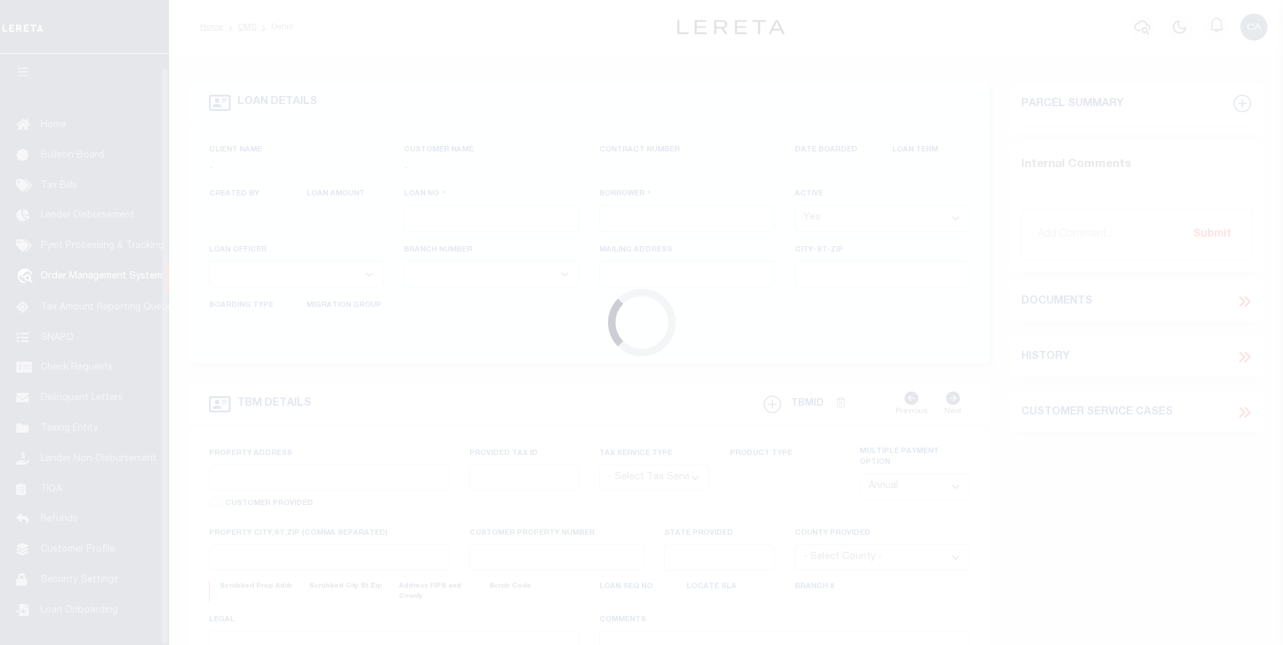
scroll to position [14, 0]
type input "test-bug-48973-10-08-2025"
type input "[PERSON_NAME] Contrerses edited"
select select "False"
select select
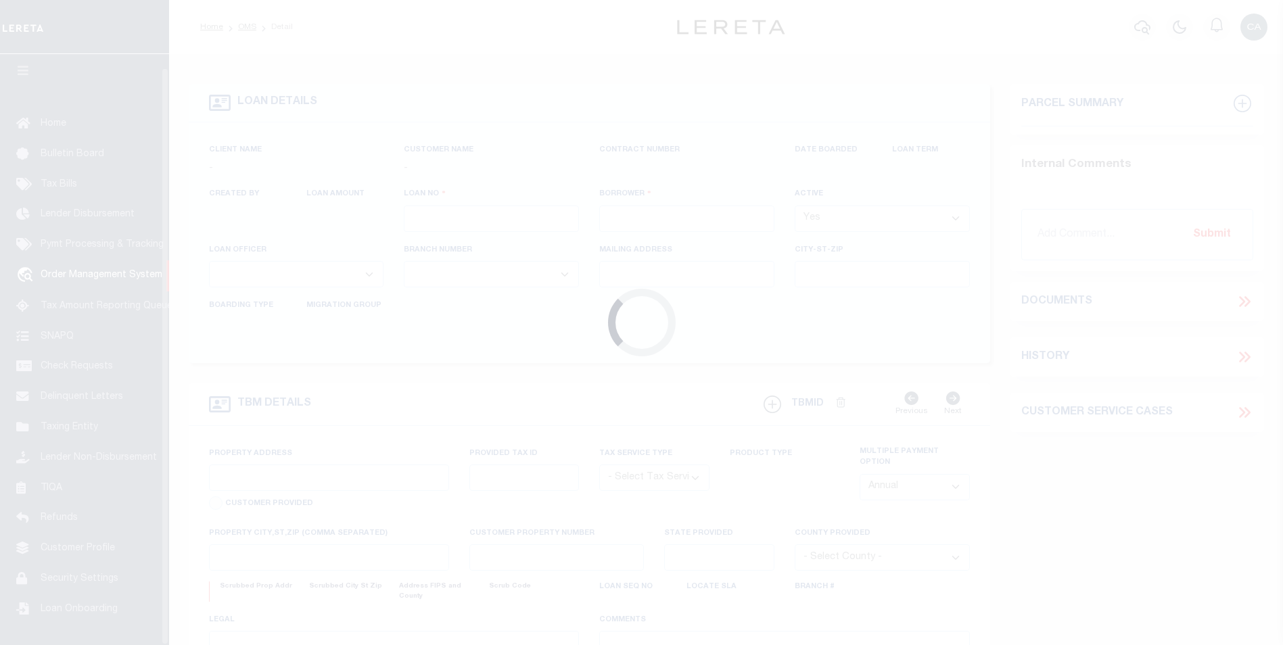
select select
type input "209 [PERSON_NAME] LN edited"
type input "[PERSON_NAME] [GEOGRAPHIC_DATA] 75757-9714 edited"
type input "[DATE]"
select select "200"
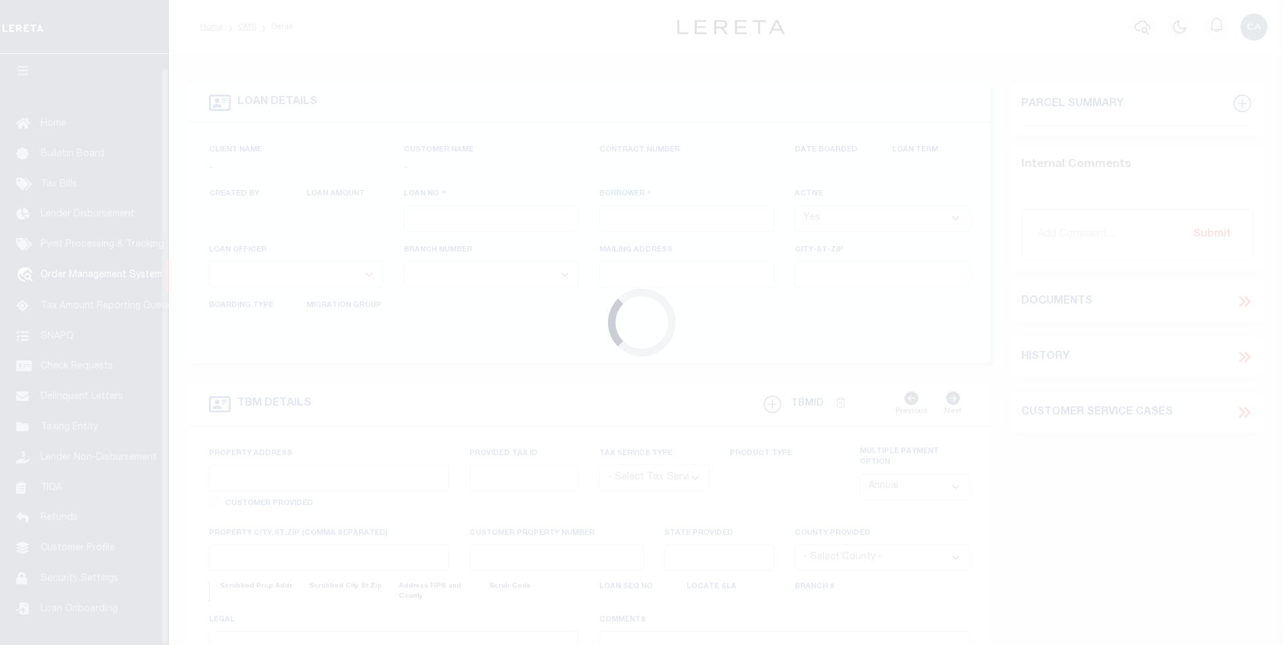
select select "20"
select select "NonEscrow"
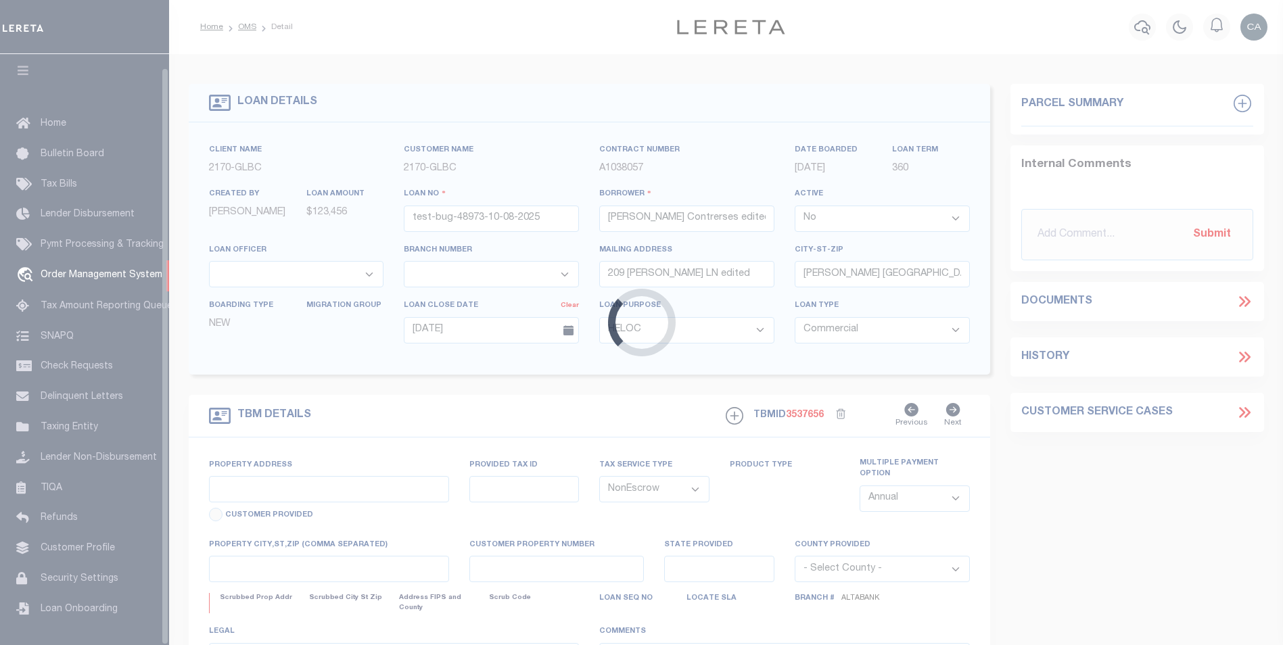
select select "145407"
select select "5655"
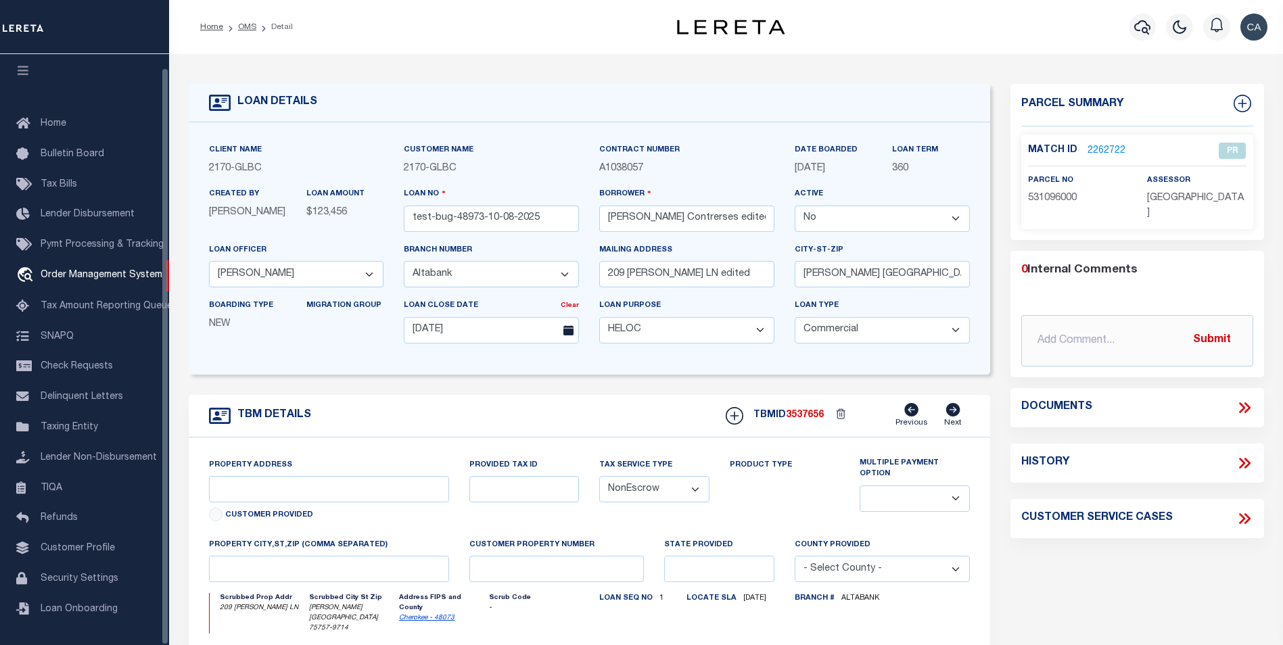
type input "209 [PERSON_NAME] LN"
type input "1302"
select select
type input "[PERSON_NAME] [GEOGRAPHIC_DATA] 75757-9714"
type input "QA-CNUMBER-102134 edited"
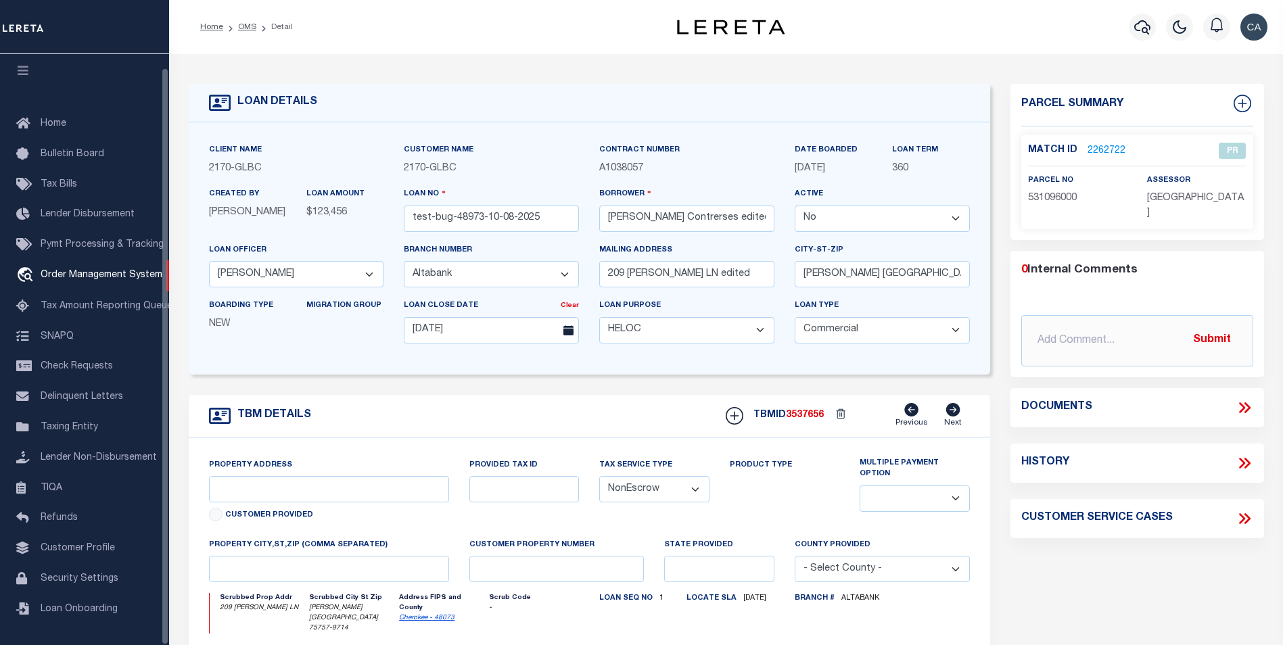
type textarea "editededitededitededitededited"
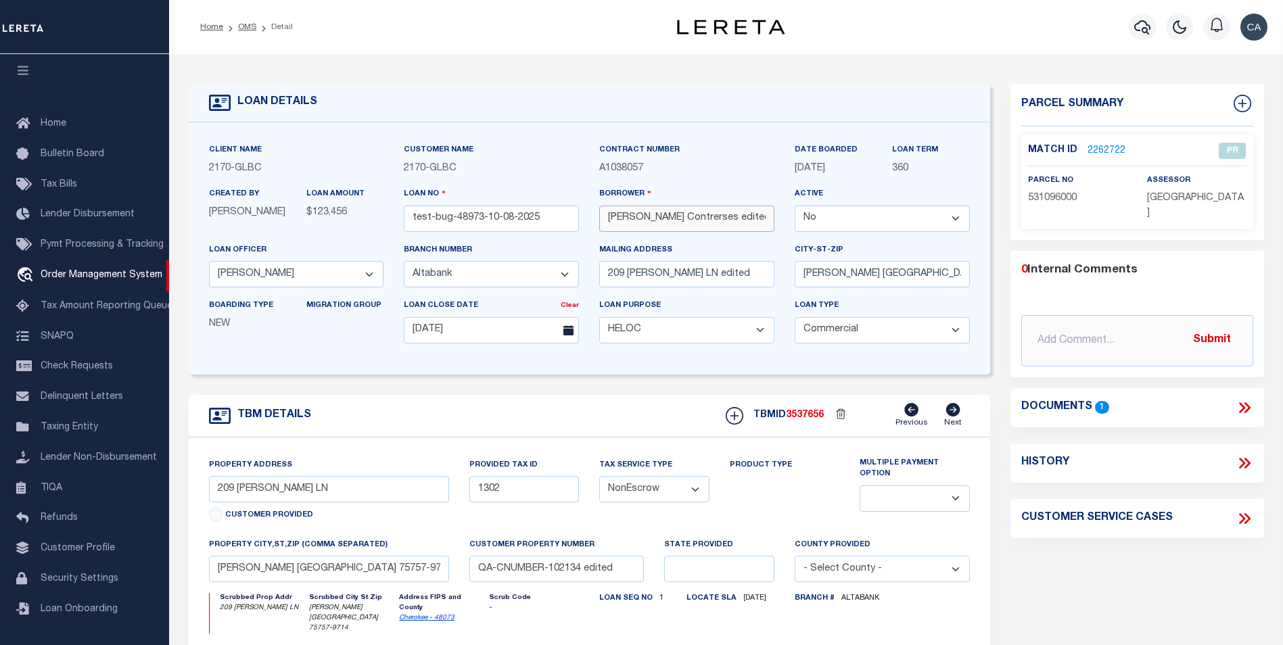
click at [736, 224] on input "[PERSON_NAME] Contrerses edited" at bounding box center [686, 219] width 175 height 26
click at [950, 285] on input "[PERSON_NAME] [GEOGRAPHIC_DATA] 75757-9714 edited" at bounding box center [881, 274] width 175 height 26
click at [268, 270] on select "- Select Loan Officer - [PERSON_NAME]" at bounding box center [296, 274] width 175 height 26
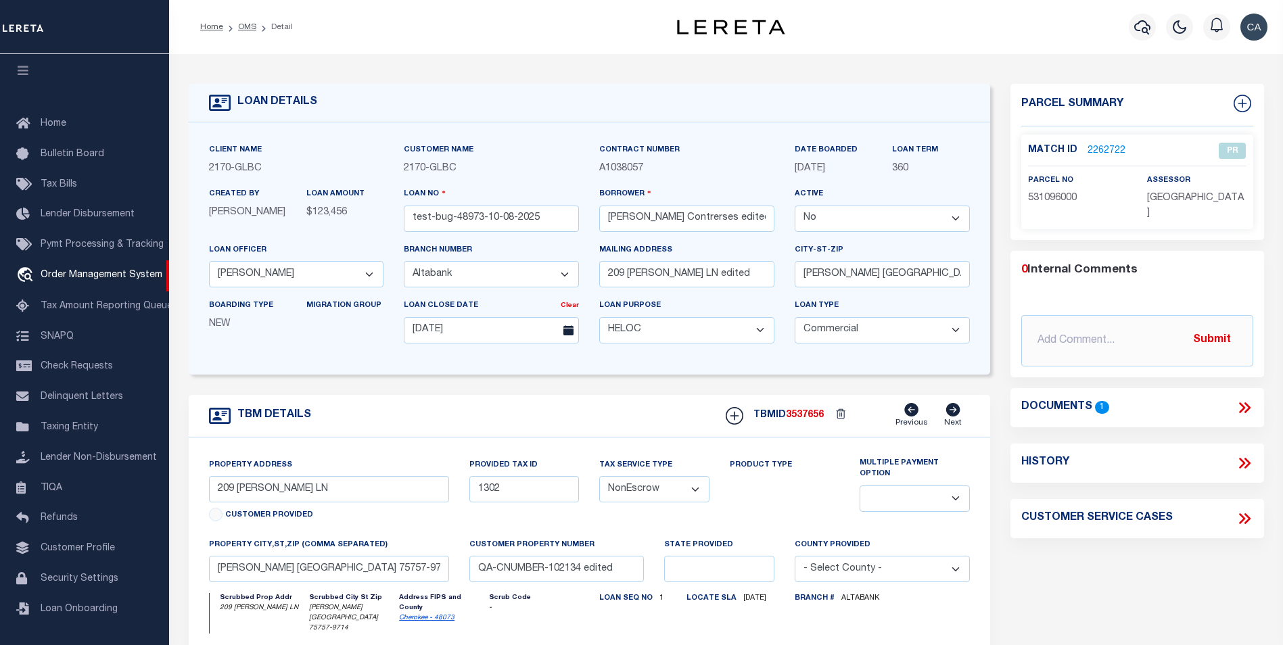
click at [446, 272] on select "- Select Branch Number - Altabank Bank of the San Juans Citizens Community Bank…" at bounding box center [491, 274] width 175 height 26
click at [722, 306] on div "Loan Purpose - Select Loan Purpose - Church Exempt Construction to Perm Consume…" at bounding box center [686, 320] width 175 height 45
click at [701, 336] on select "- Select Loan Purpose - Church Exempt Construction to Perm Consumer Exempt Farm…" at bounding box center [686, 330] width 175 height 26
drag, startPoint x: 701, startPoint y: 336, endPoint x: 788, endPoint y: 335, distance: 86.5
click at [707, 336] on select "- Select Loan Purpose - Church Exempt Construction to Perm Consumer Exempt Farm…" at bounding box center [686, 330] width 175 height 26
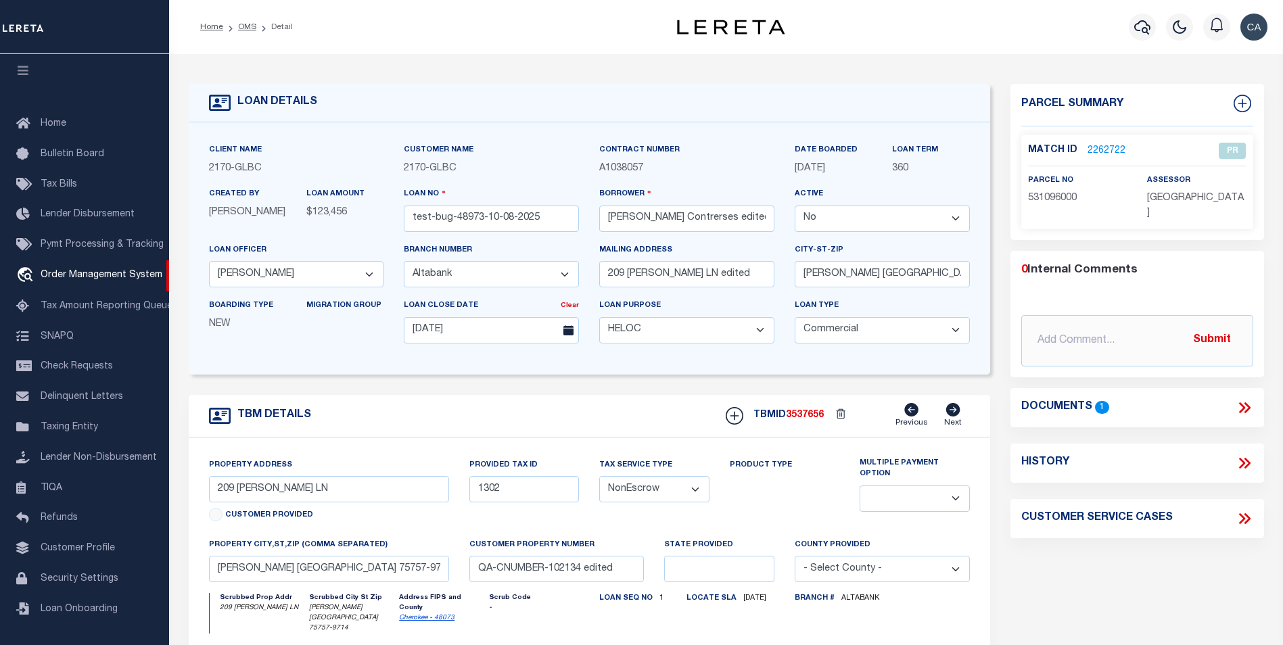
click at [832, 329] on select "- Select Loan Type - Commercial Residential" at bounding box center [881, 330] width 175 height 26
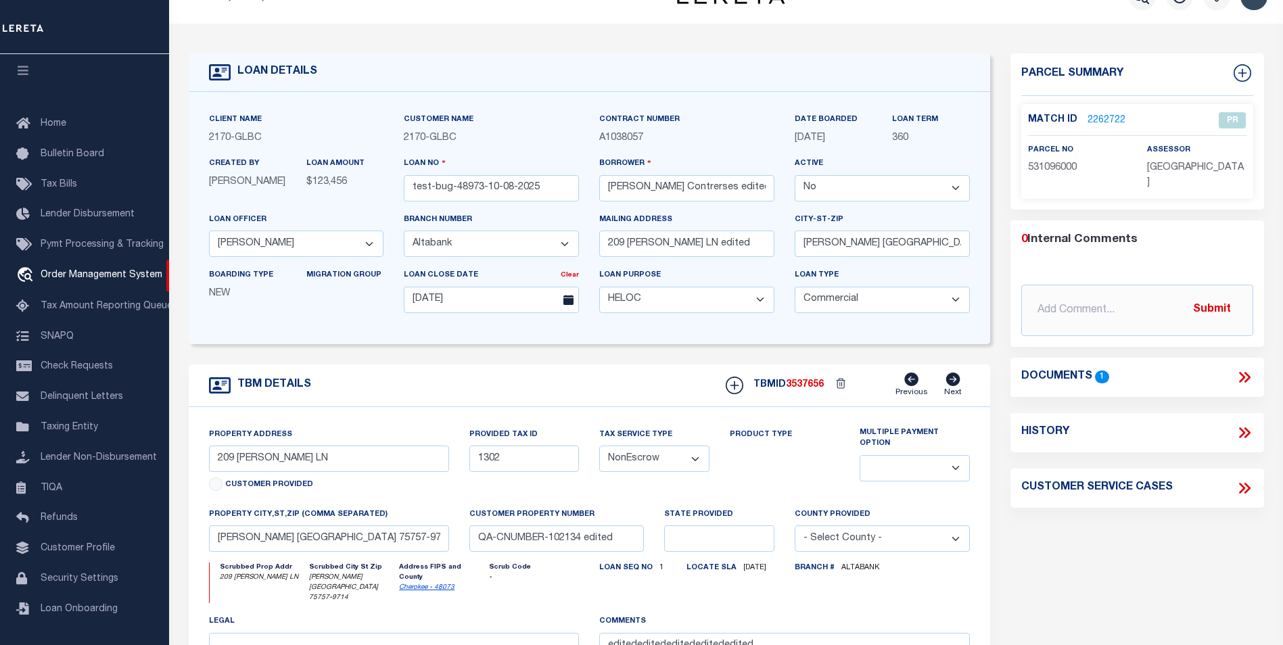
scroll to position [135, 0]
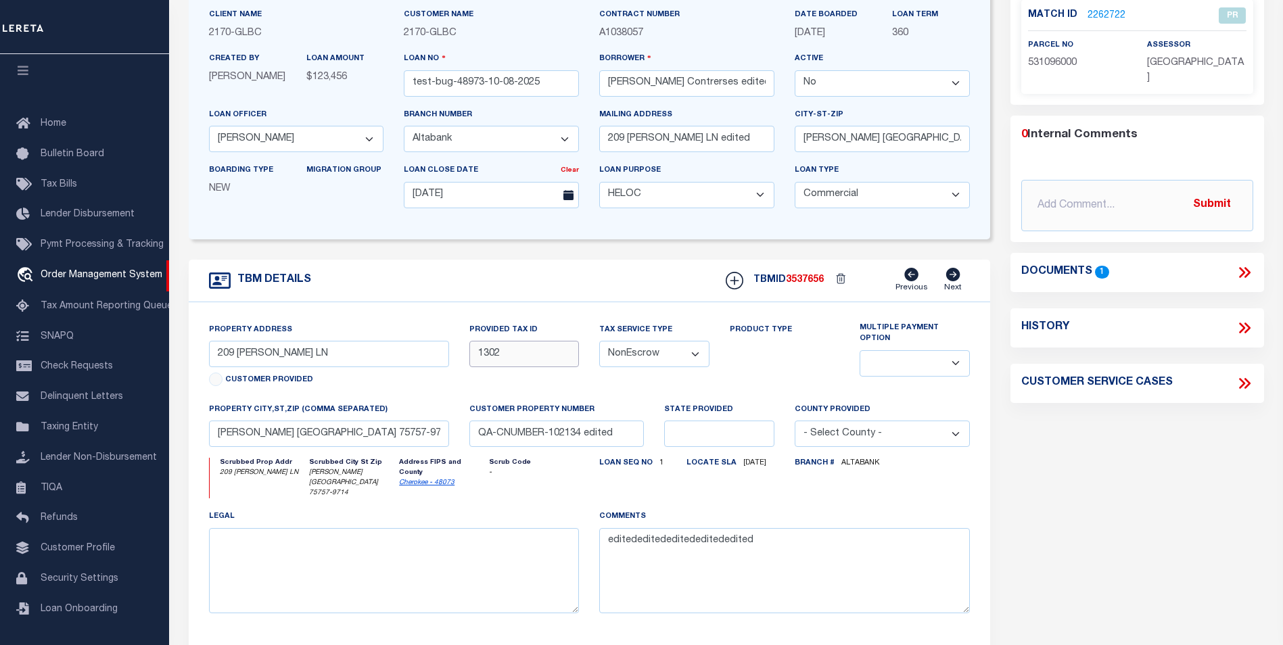
click at [530, 362] on input "1302" at bounding box center [524, 354] width 110 height 26
click at [439, 390] on div "Customer Provided" at bounding box center [329, 382] width 240 height 19
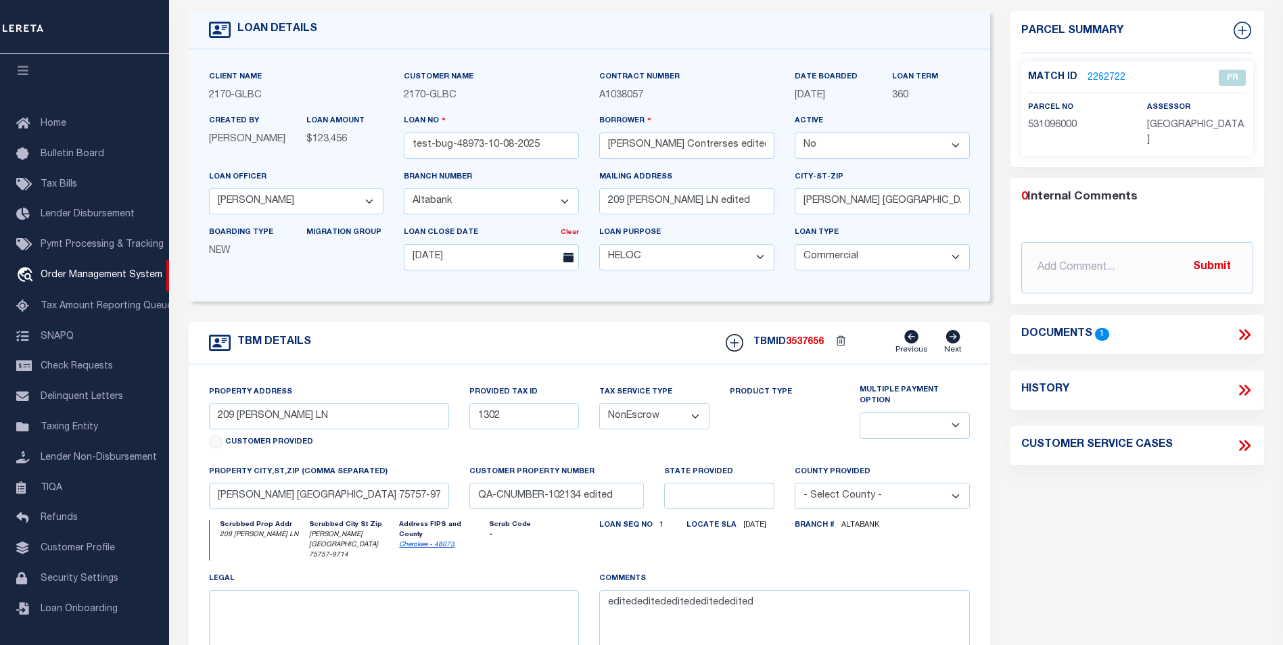
scroll to position [68, 0]
